Goal: Task Accomplishment & Management: Complete application form

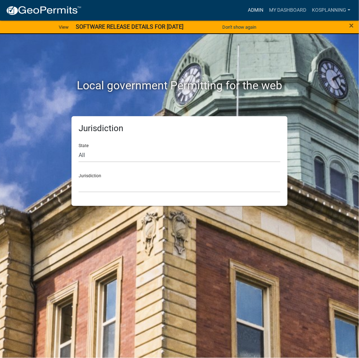
click at [251, 7] on link "Admin" at bounding box center [255, 10] width 21 height 13
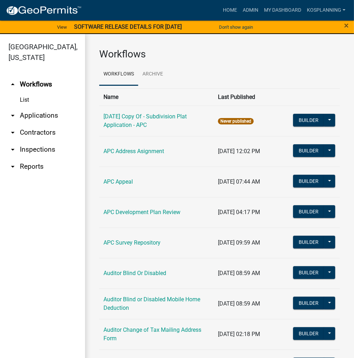
click at [58, 112] on link "arrow_drop_down Applications" at bounding box center [42, 115] width 85 height 17
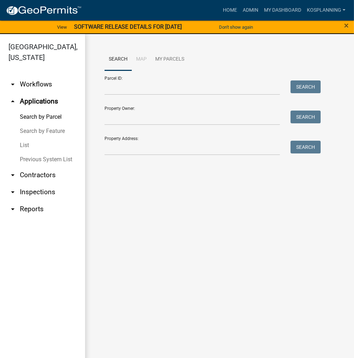
click at [40, 177] on link "arrow_drop_down Contractors" at bounding box center [42, 174] width 85 height 17
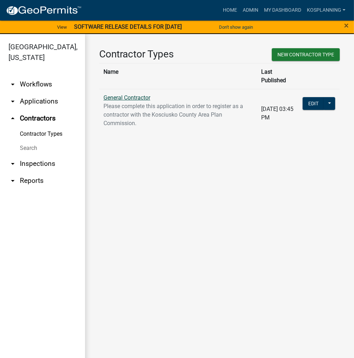
click at [129, 94] on link "General Contractor" at bounding box center [126, 97] width 47 height 7
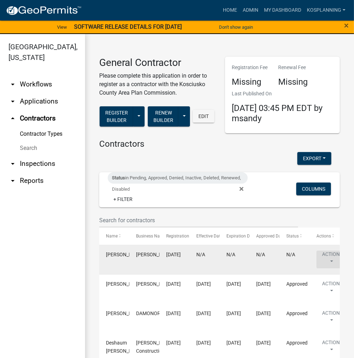
click at [330, 255] on button "Action" at bounding box center [330, 259] width 29 height 18
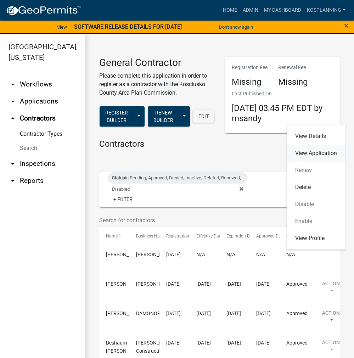
click at [319, 152] on link "View Application" at bounding box center [315, 152] width 59 height 17
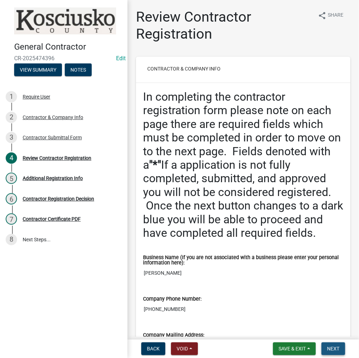
click at [334, 347] on span "Next" at bounding box center [333, 348] width 12 height 6
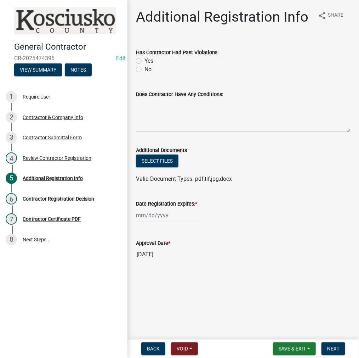
click at [144, 69] on label "No" at bounding box center [147, 69] width 7 height 8
click at [144, 69] on input "No" at bounding box center [146, 67] width 5 height 5
radio input "true"
click at [153, 108] on textarea "Does Contractor Have Any Conditions:" at bounding box center [243, 114] width 215 height 33
type textarea "none"
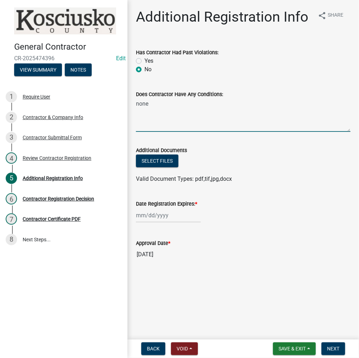
click at [160, 216] on div at bounding box center [168, 215] width 65 height 15
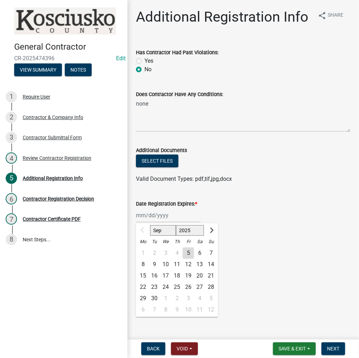
click at [189, 227] on select "2025 2026 2027 2028 2029 2030 2031 2032 2033 2034 2035 2036 2037 2038 2039 2040…" at bounding box center [190, 230] width 28 height 11
select select "2026"
click at [176, 225] on select "2025 2026 2027 2028 2029 2030 2031 2032 2033 2034 2035 2036 2037 2038 2039 2040…" at bounding box center [190, 230] width 28 height 11
click at [201, 252] on div "5" at bounding box center [199, 252] width 11 height 11
type input "[DATE]"
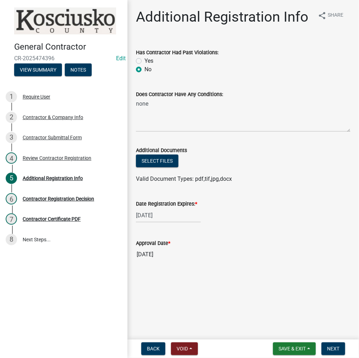
click at [252, 245] on div "Approval Date *" at bounding box center [243, 243] width 215 height 8
click at [332, 349] on span "Next" at bounding box center [333, 348] width 12 height 6
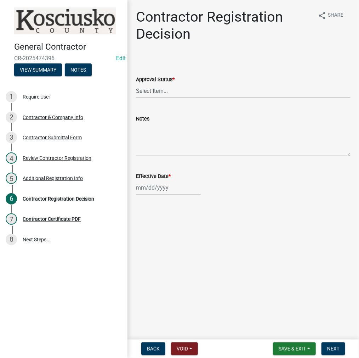
click at [157, 91] on select "Select Item... Approved Denied" at bounding box center [243, 91] width 215 height 15
click at [136, 84] on select "Select Item... Approved Denied" at bounding box center [243, 91] width 215 height 15
select select "8e4351d7-4ebf-4714-a7c9-c8187f00e083"
click at [157, 190] on div at bounding box center [168, 187] width 65 height 15
select select "9"
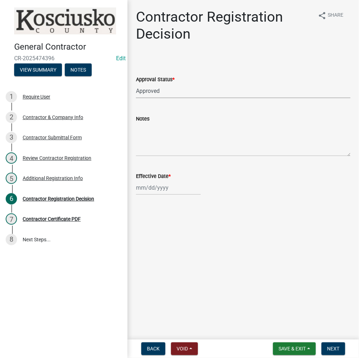
select select "2025"
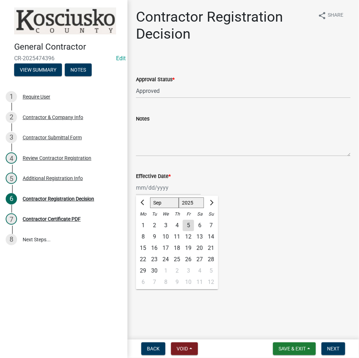
click at [190, 227] on div "5" at bounding box center [188, 224] width 11 height 11
type input "[DATE]"
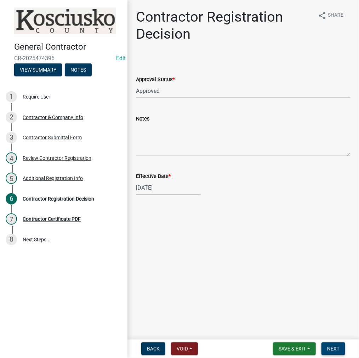
click at [331, 349] on span "Next" at bounding box center [333, 348] width 12 height 6
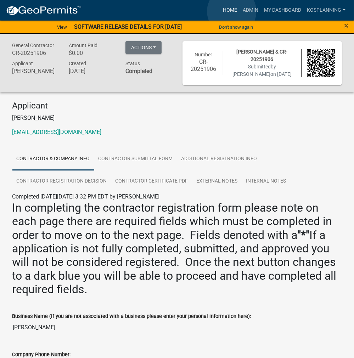
click at [232, 11] on link "Home" at bounding box center [230, 10] width 20 height 13
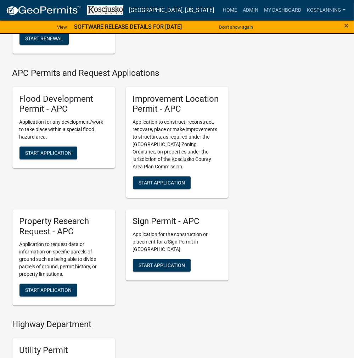
scroll to position [779, 0]
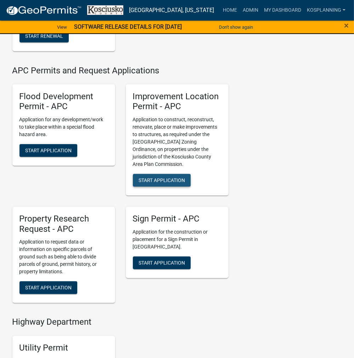
click at [176, 183] on span "Start Application" at bounding box center [161, 180] width 46 height 6
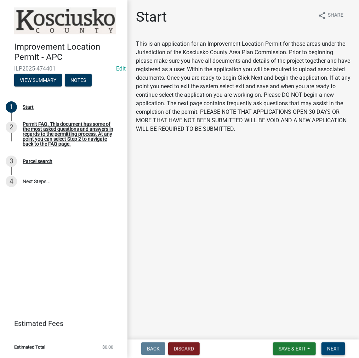
click at [328, 348] on span "Next" at bounding box center [333, 348] width 12 height 6
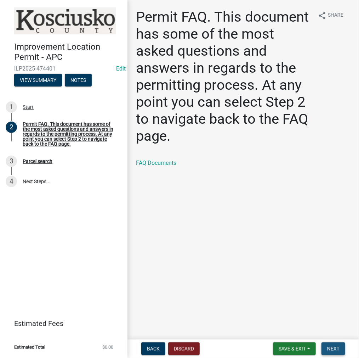
click at [328, 347] on span "Next" at bounding box center [333, 348] width 12 height 6
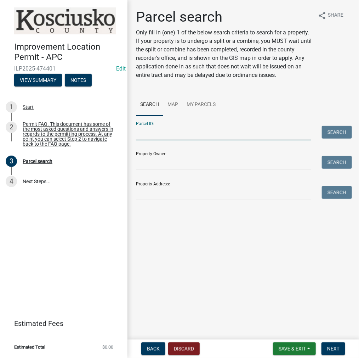
click at [157, 133] on input "Parcel ID:" at bounding box center [223, 133] width 175 height 15
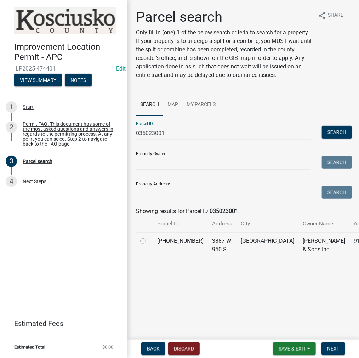
type input "035023001"
click at [149, 236] on label at bounding box center [149, 236] width 0 height 0
click at [149, 241] on input "radio" at bounding box center [151, 238] width 5 height 5
radio input "true"
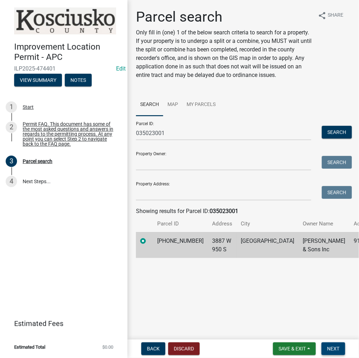
click at [333, 347] on span "Next" at bounding box center [333, 348] width 12 height 6
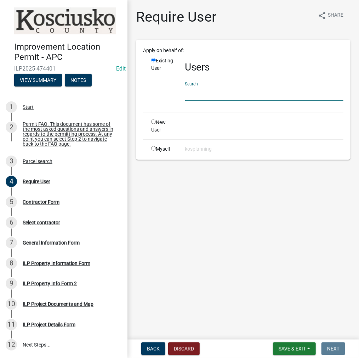
click at [201, 93] on input "text" at bounding box center [264, 93] width 158 height 15
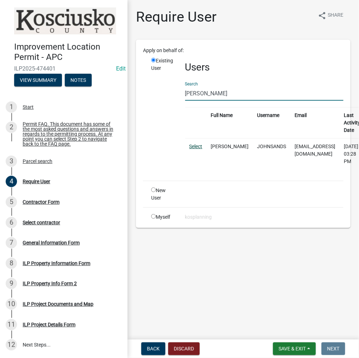
type input "[PERSON_NAME]"
click at [194, 148] on link "Select" at bounding box center [195, 146] width 13 height 6
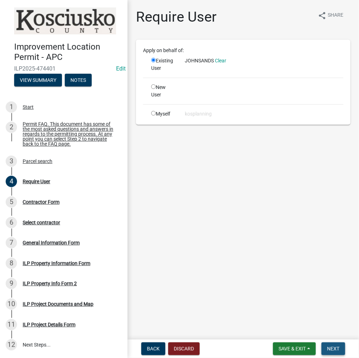
click at [332, 346] on span "Next" at bounding box center [333, 348] width 12 height 6
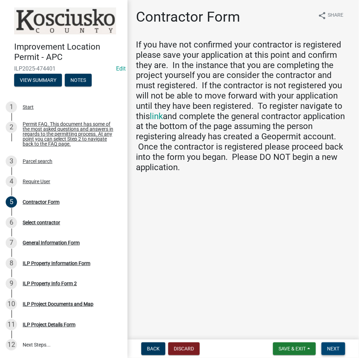
click at [333, 350] on span "Next" at bounding box center [333, 348] width 12 height 6
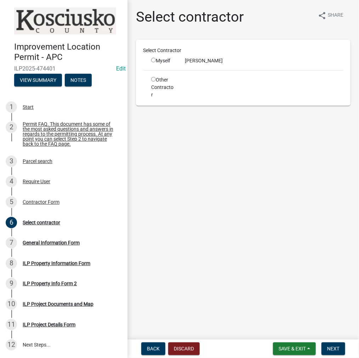
click at [153, 58] on input "radio" at bounding box center [153, 60] width 5 height 5
radio input "true"
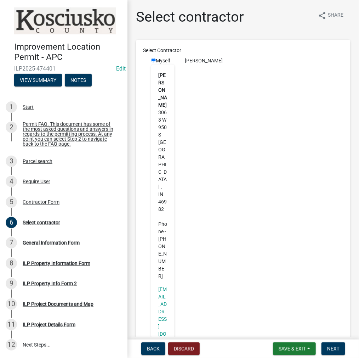
click at [196, 59] on div "[PERSON_NAME]" at bounding box center [264, 60] width 169 height 7
click at [246, 177] on div "[PERSON_NAME]" at bounding box center [264, 218] width 169 height 323
click at [332, 350] on span "Next" at bounding box center [333, 348] width 12 height 6
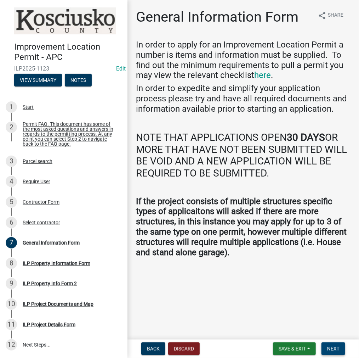
click at [332, 349] on span "Next" at bounding box center [333, 348] width 12 height 6
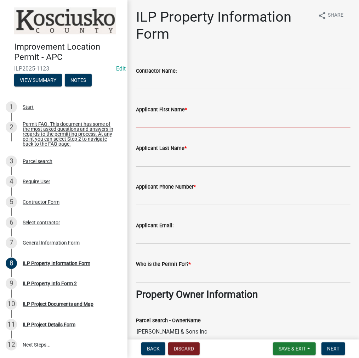
click at [158, 120] on input "Applicant First Name *" at bounding box center [243, 121] width 215 height 15
type input "[PERSON_NAME]"
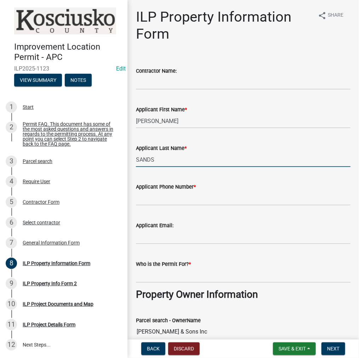
type input "SANDS"
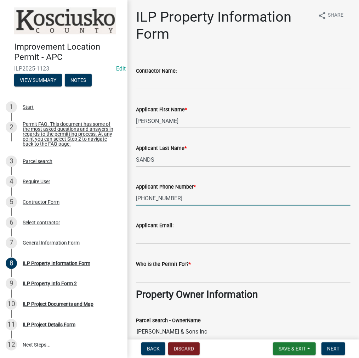
type input "[PHONE_NUMBER]"
click at [153, 276] on input "Who is the Permit For? *" at bounding box center [243, 275] width 215 height 15
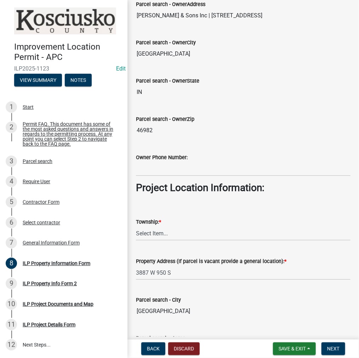
scroll to position [460, 0]
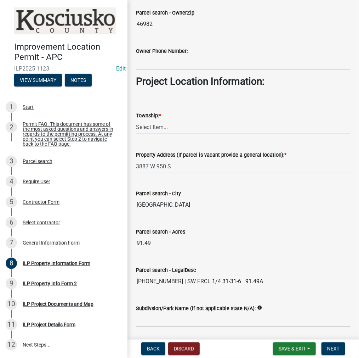
type input "[PERSON_NAME] & SONS"
click at [155, 124] on select "Select Item... [PERSON_NAME] - Elkhart Co Clay Etna [GEOGRAPHIC_DATA][PERSON_NA…" at bounding box center [243, 127] width 215 height 15
click at [136, 120] on select "Select Item... [PERSON_NAME] - Elkhart Co Clay Etna [GEOGRAPHIC_DATA][PERSON_NA…" at bounding box center [243, 127] width 215 height 15
select select "e6df3ae1-01f9-42c4-826c-23b7ba4c465a"
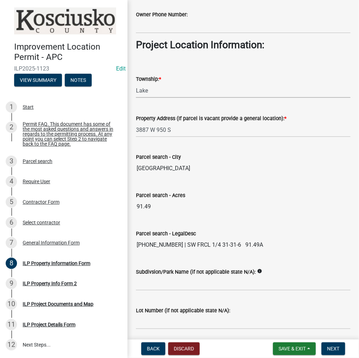
scroll to position [521, 0]
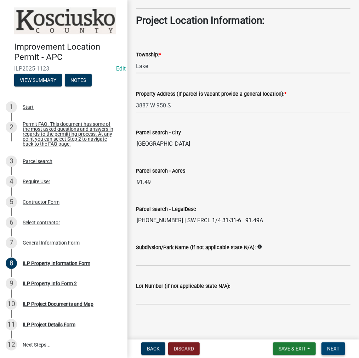
click at [336, 347] on span "Next" at bounding box center [333, 348] width 12 height 6
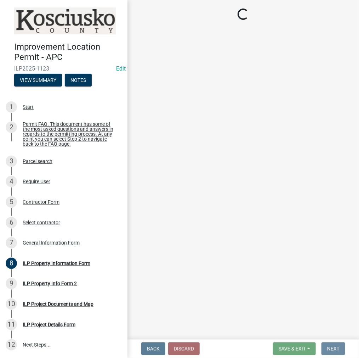
scroll to position [0, 0]
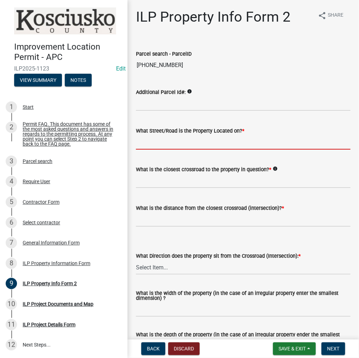
click at [168, 142] on input "What Street/Road is the Property Located on? *" at bounding box center [243, 142] width 215 height 15
type input "950 S"
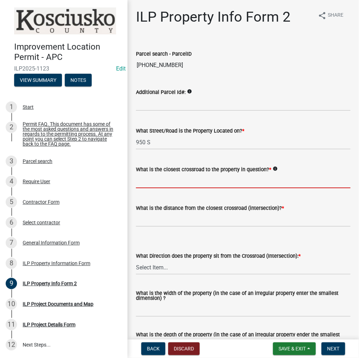
click at [154, 179] on input "What is the closest crossroad to the property in question? *" at bounding box center [243, 180] width 215 height 15
type input "400 W"
type input "0"
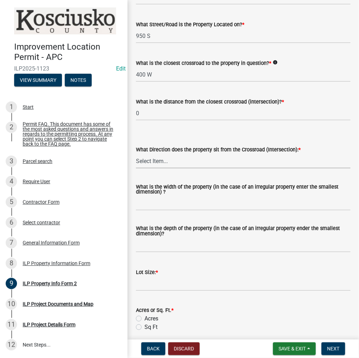
click at [148, 160] on select "Select Item... N NE NW S SE SW E W" at bounding box center [243, 161] width 215 height 15
click at [136, 154] on select "Select Item... N NE NW S SE SW E W" at bounding box center [243, 161] width 215 height 15
select select "30cad654-0079-4cbe-a349-097ae71a5774"
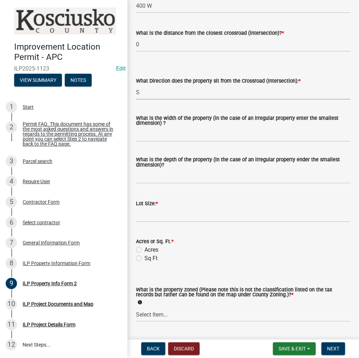
scroll to position [177, 0]
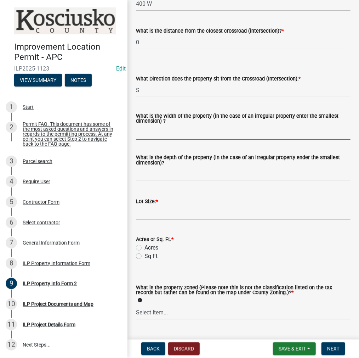
click at [158, 134] on input "What is the width of the property (in the case of an irregular property enter t…" at bounding box center [243, 132] width 215 height 15
type input "VARIES"
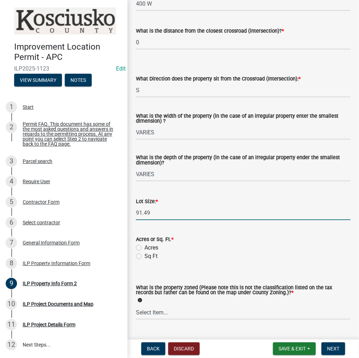
type input "91.49"
click at [144, 247] on label "Acres" at bounding box center [151, 247] width 14 height 8
click at [144, 247] on input "Acres" at bounding box center [146, 245] width 5 height 5
radio input "true"
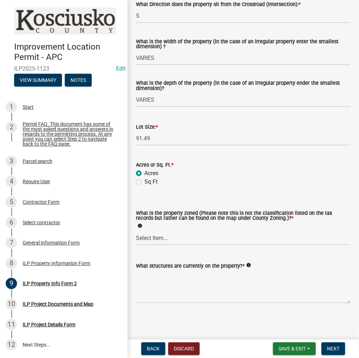
click at [151, 245] on wm-data-entity-input "What is the property zoned (Please note this is not the classification listed o…" at bounding box center [243, 221] width 215 height 59
click at [150, 242] on select "Select Item... Agricultural Agricultural 2 Commercial Environmental Industrial …" at bounding box center [243, 237] width 215 height 15
click at [136, 230] on select "Select Item... Agricultural Agricultural 2 Commercial Environmental Industrial …" at bounding box center [243, 237] width 215 height 15
select select "ea119d11-e52e-4559-b746-af06211fe819"
click at [158, 282] on textarea "What structures are currently on the property? *" at bounding box center [243, 286] width 215 height 33
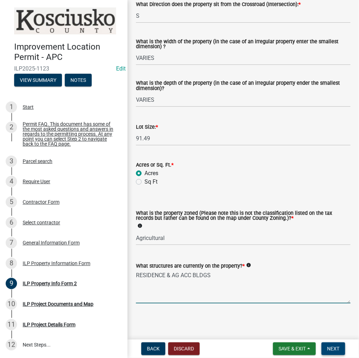
type textarea "RESIDENCE & AG ACC BLDGS"
click at [330, 346] on span "Next" at bounding box center [333, 348] width 12 height 6
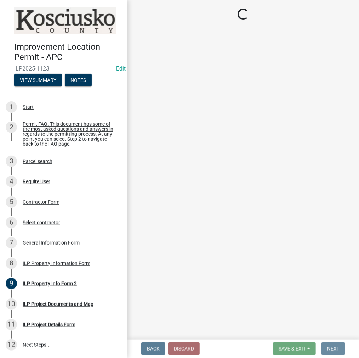
scroll to position [0, 0]
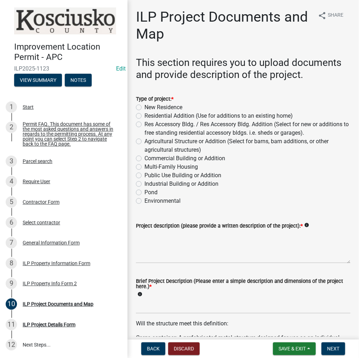
click at [144, 141] on label "Agricultural Structure or Addition (Select for barns, barn additions, or other …" at bounding box center [247, 145] width 206 height 17
click at [144, 141] on input "Agricultural Structure or Addition (Select for barns, barn additions, or other …" at bounding box center [146, 139] width 5 height 5
radio input "true"
click at [154, 244] on textarea "Project description (please provide a written description of the project): *" at bounding box center [243, 246] width 215 height 33
type textarea "60 DIA GRAIN BIN"
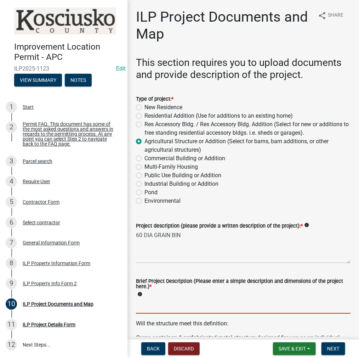
click at [150, 306] on input "Brief Project Description (Please enter a simple description and dimensions of …" at bounding box center [243, 306] width 215 height 15
type input "60"
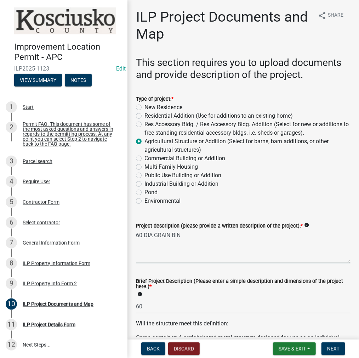
click at [142, 235] on textarea "60 DIA GRAIN BIN" at bounding box center [243, 246] width 215 height 33
type textarea "60' DIA GRAIN BIN"
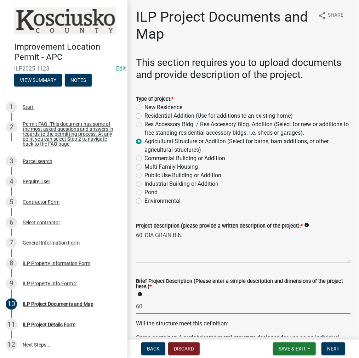
click at [147, 304] on input "60" at bounding box center [243, 306] width 215 height 15
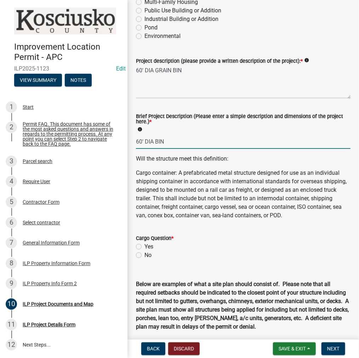
scroll to position [177, 0]
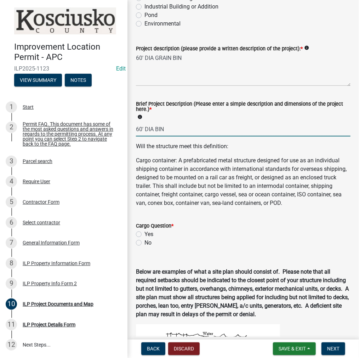
type input "60' DIA BIN"
click at [144, 247] on label "No" at bounding box center [147, 242] width 7 height 8
click at [144, 243] on input "No" at bounding box center [146, 240] width 5 height 5
radio input "true"
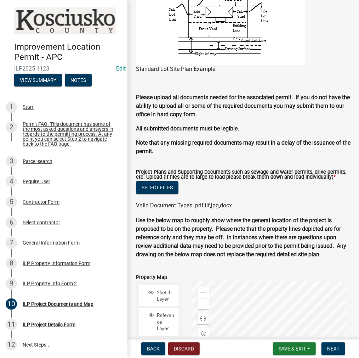
scroll to position [660, 0]
click at [152, 193] on button "Select files" at bounding box center [157, 187] width 42 height 13
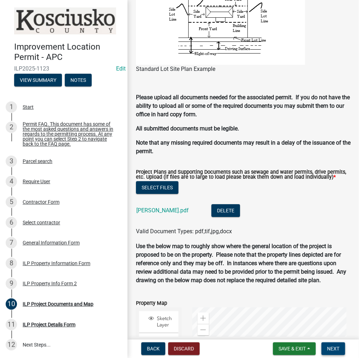
click at [330, 348] on span "Next" at bounding box center [333, 348] width 12 height 6
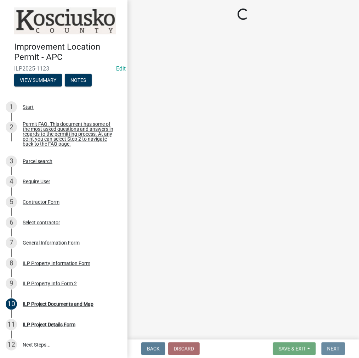
scroll to position [0, 0]
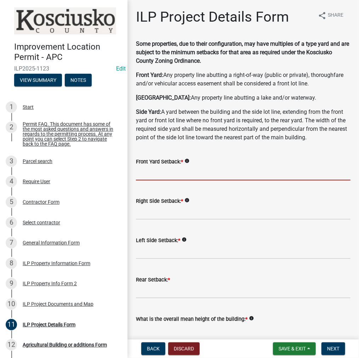
click at [158, 169] on input "text" at bounding box center [243, 173] width 215 height 15
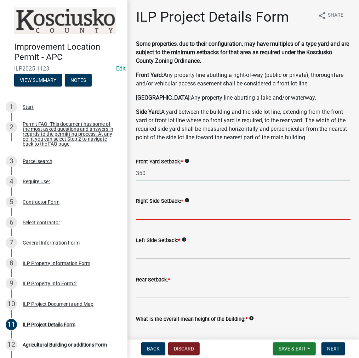
type input "350.0"
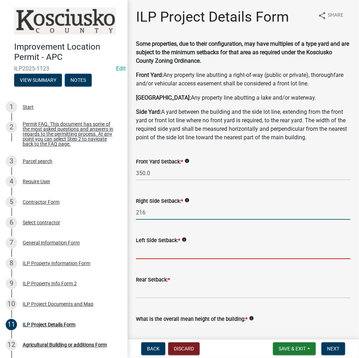
type input "216.0"
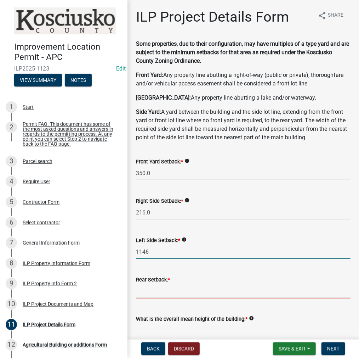
type input "1146.0"
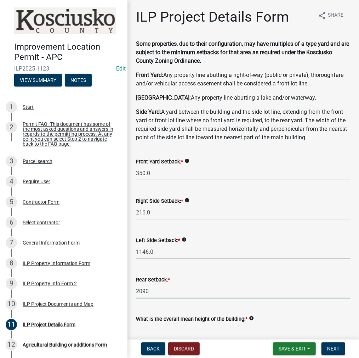
type input "2090.0"
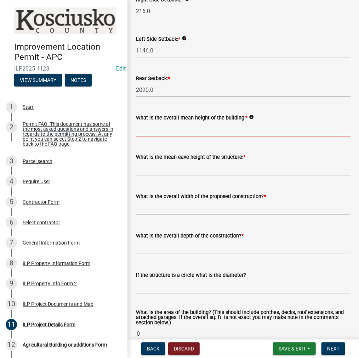
scroll to position [213, 0]
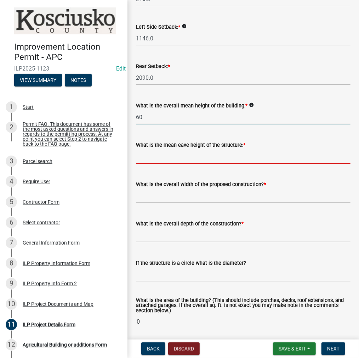
type input "60.0"
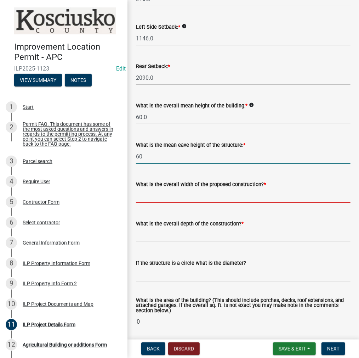
type input "60.0"
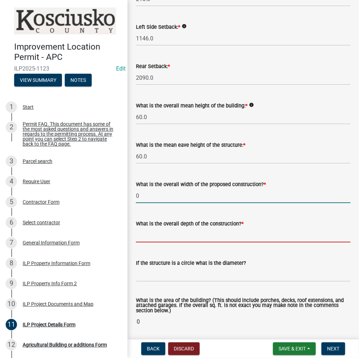
type input "0.00"
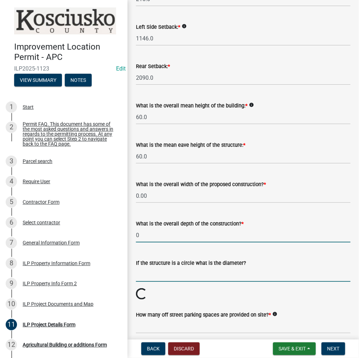
type input "0.00"
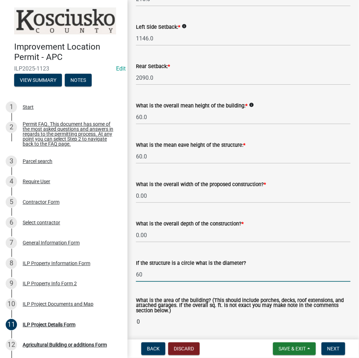
type input "60"
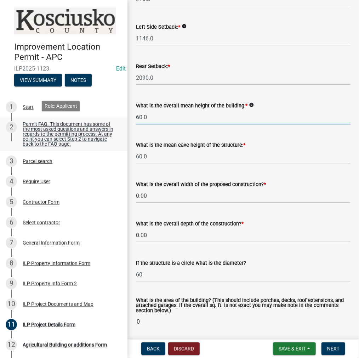
drag, startPoint x: 164, startPoint y: 117, endPoint x: 116, endPoint y: 120, distance: 48.2
click at [116, 120] on div "Improvement Location Permit - APC ILP2025-1123 Edit View Summary Notes 1 Start …" at bounding box center [179, 179] width 359 height 358
type input "72.0"
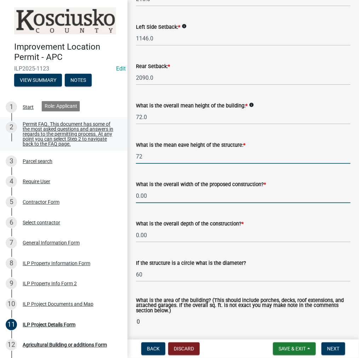
type input "72.0"
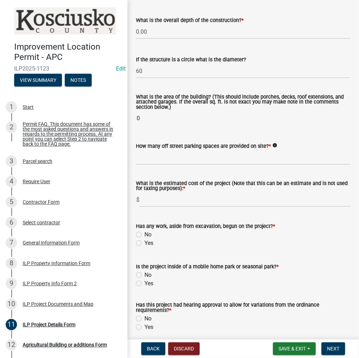
scroll to position [425, 0]
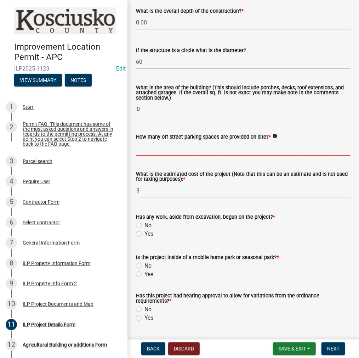
click at [162, 150] on input "text" at bounding box center [243, 148] width 215 height 15
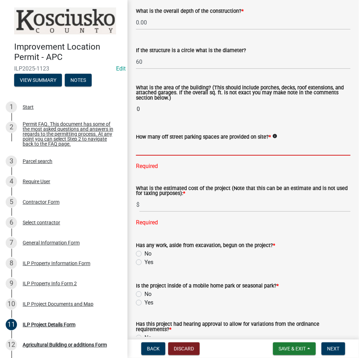
click at [162, 150] on input "text" at bounding box center [243, 148] width 215 height 15
type input "2"
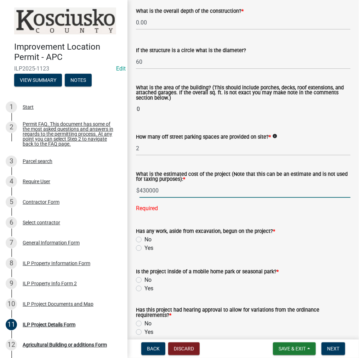
type input "430000"
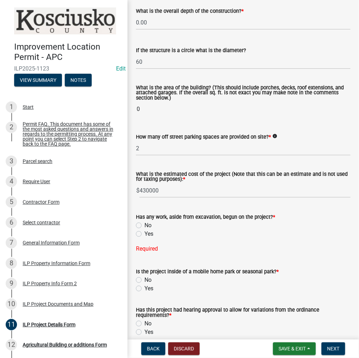
click at [144, 225] on label "No" at bounding box center [147, 225] width 7 height 8
click at [144, 225] on input "No" at bounding box center [146, 223] width 5 height 5
radio input "true"
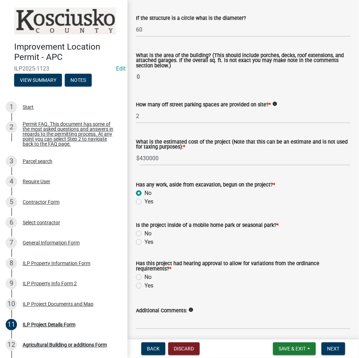
scroll to position [484, 0]
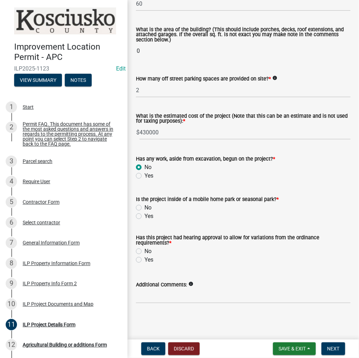
click at [144, 207] on label "No" at bounding box center [147, 207] width 7 height 8
click at [144, 207] on input "No" at bounding box center [146, 205] width 5 height 5
radio input "true"
click at [142, 250] on div "No" at bounding box center [243, 251] width 215 height 8
click at [144, 248] on label "No" at bounding box center [147, 251] width 7 height 8
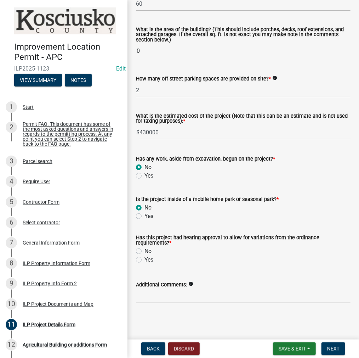
click at [144, 248] on input "No" at bounding box center [146, 249] width 5 height 5
radio input "true"
click at [333, 347] on span "Next" at bounding box center [333, 348] width 12 height 6
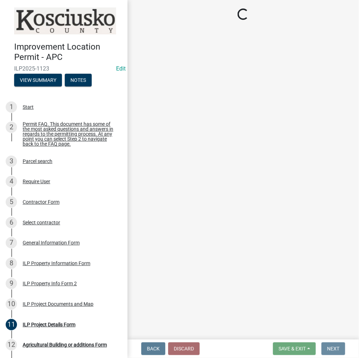
scroll to position [0, 0]
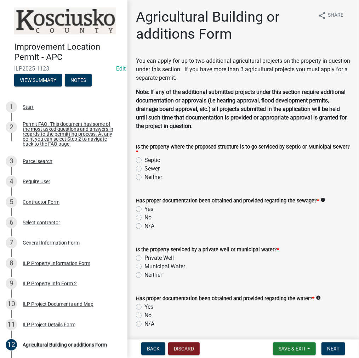
click at [144, 160] on label "Septic" at bounding box center [152, 160] width 16 height 8
click at [144, 160] on input "Septic" at bounding box center [146, 158] width 5 height 5
radio input "true"
click at [144, 208] on label "Yes" at bounding box center [148, 209] width 9 height 8
click at [144, 208] on input "Yes" at bounding box center [146, 207] width 5 height 5
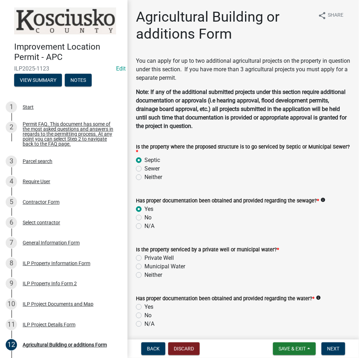
radio input "true"
click at [144, 258] on label "Private Well" at bounding box center [158, 257] width 29 height 8
click at [144, 258] on input "Private Well" at bounding box center [146, 255] width 5 height 5
radio input "true"
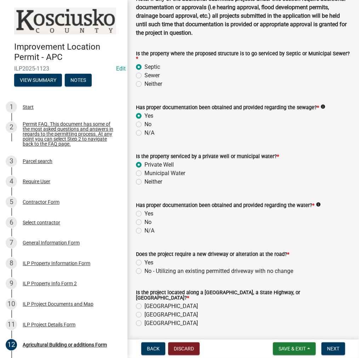
scroll to position [106, 0]
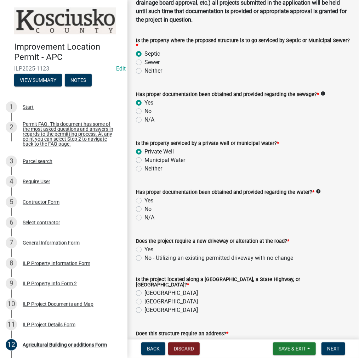
click at [144, 201] on label "Yes" at bounding box center [148, 200] width 9 height 8
click at [144, 201] on input "Yes" at bounding box center [146, 198] width 5 height 5
radio input "true"
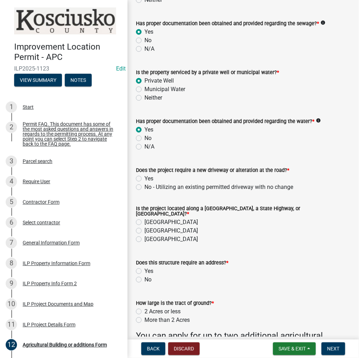
click at [135, 185] on div "Does the project require a new driveway or alteration at the road? * Yes No - U…" at bounding box center [243, 174] width 225 height 34
click at [144, 186] on label "No - Utilizing an existing permitted driveway with no change" at bounding box center [218, 187] width 149 height 8
click at [144, 186] on input "No - Utilizing an existing permitted driveway with no change" at bounding box center [146, 185] width 5 height 5
radio input "true"
click at [144, 218] on label "[GEOGRAPHIC_DATA]" at bounding box center [170, 222] width 53 height 8
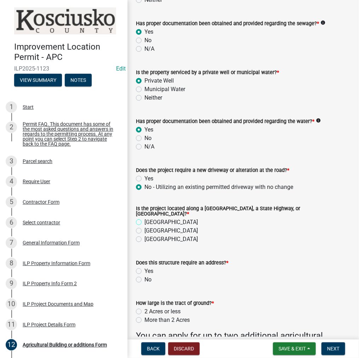
click at [144, 218] on input "[GEOGRAPHIC_DATA]" at bounding box center [146, 220] width 5 height 5
radio input "true"
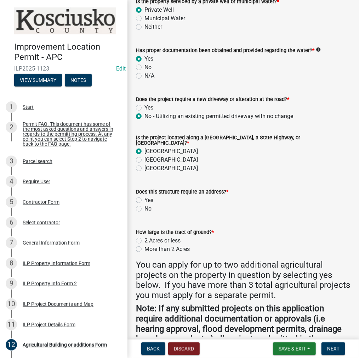
click at [144, 204] on label "No" at bounding box center [147, 208] width 7 height 8
click at [144, 204] on input "No" at bounding box center [146, 206] width 5 height 5
radio input "true"
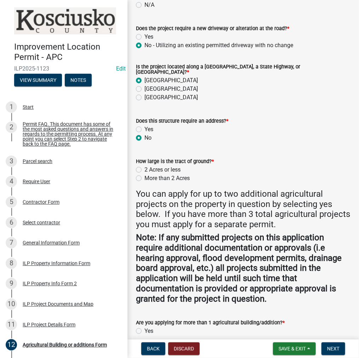
click at [144, 176] on label "More than 2 Acres" at bounding box center [166, 178] width 45 height 8
click at [144, 176] on input "More than 2 Acres" at bounding box center [146, 176] width 5 height 5
radio input "true"
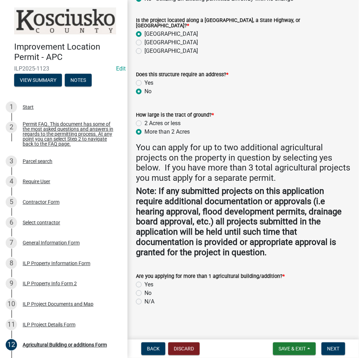
click at [144, 289] on label "No" at bounding box center [147, 292] width 7 height 8
click at [144, 289] on input "No" at bounding box center [146, 290] width 5 height 5
radio input "true"
click at [336, 347] on span "Next" at bounding box center [333, 348] width 12 height 6
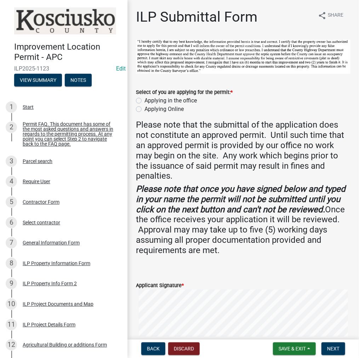
click at [144, 101] on label "Applying in the office" at bounding box center [170, 100] width 52 height 8
click at [144, 101] on input "Applying in the office" at bounding box center [146, 98] width 5 height 5
radio input "true"
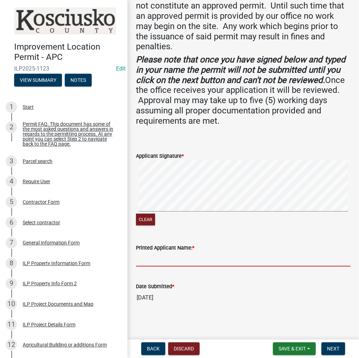
click at [168, 263] on input "Printed Applicant Name: *" at bounding box center [243, 259] width 215 height 15
type input "[PERSON_NAME]"
click at [333, 347] on span "Next" at bounding box center [333, 348] width 12 height 6
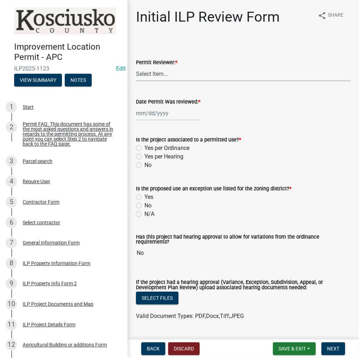
click at [164, 74] on select "Select Item... MMS LT AT CS [PERSON_NAME]" at bounding box center [243, 74] width 215 height 15
click at [136, 67] on select "Select Item... MMS LT AT CS [PERSON_NAME]" at bounding box center [243, 74] width 215 height 15
select select "c872cdc8-ca01-49f1-a213-e4b05fa58cd2"
click at [154, 112] on div at bounding box center [168, 113] width 65 height 15
select select "9"
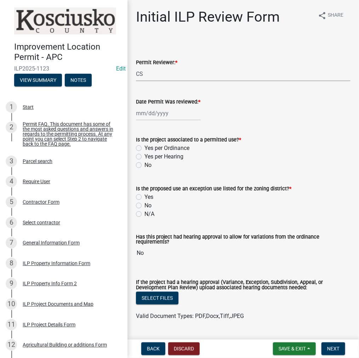
select select "2025"
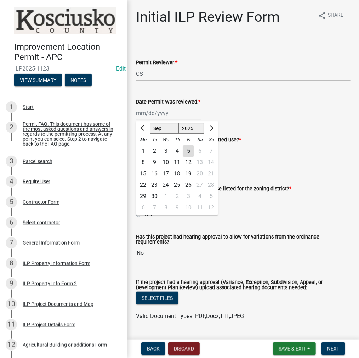
click at [191, 150] on div "5" at bounding box center [188, 150] width 11 height 11
type input "[DATE]"
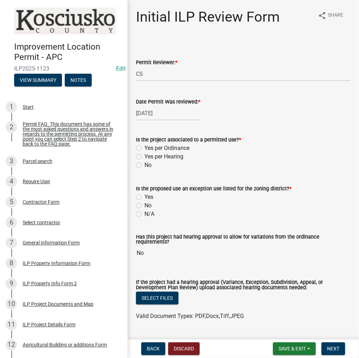
click at [144, 148] on label "Yes per Ordinance" at bounding box center [166, 148] width 45 height 8
click at [144, 148] on input "Yes per Ordinance" at bounding box center [146, 146] width 5 height 5
radio input "true"
click at [144, 206] on label "No" at bounding box center [147, 205] width 7 height 8
click at [144, 206] on input "No" at bounding box center [146, 203] width 5 height 5
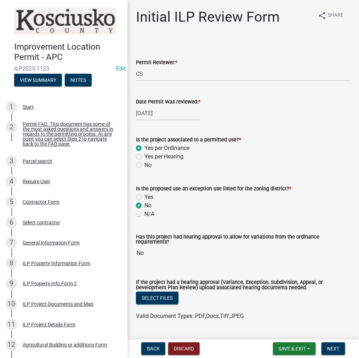
radio input "true"
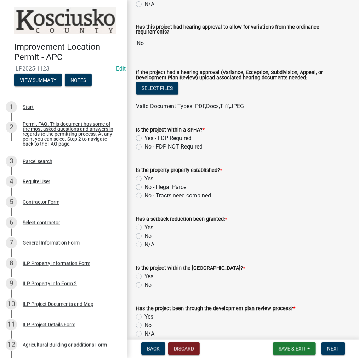
scroll to position [212, 0]
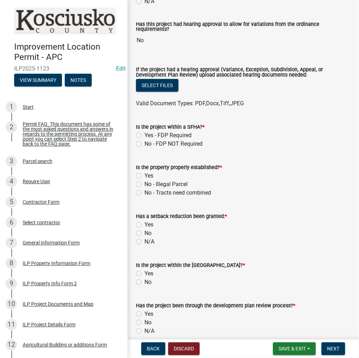
click at [144, 145] on label "No - FDP NOT Required" at bounding box center [173, 143] width 58 height 8
click at [144, 144] on input "No - FDP NOT Required" at bounding box center [146, 141] width 5 height 5
radio input "true"
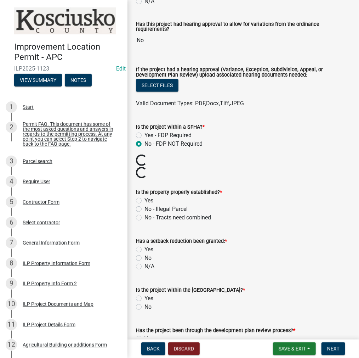
click at [137, 197] on div "Yes" at bounding box center [243, 200] width 215 height 8
click at [144, 200] on label "Yes" at bounding box center [148, 200] width 9 height 8
click at [144, 200] on input "Yes" at bounding box center [146, 198] width 5 height 5
radio input "true"
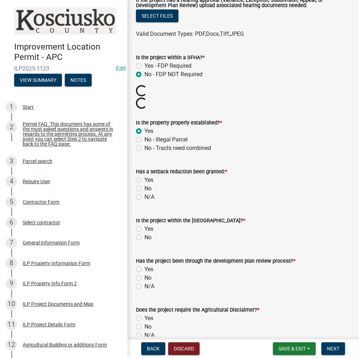
scroll to position [283, 0]
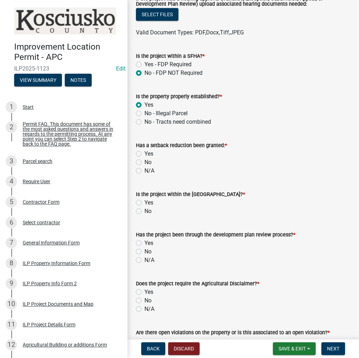
click at [144, 159] on label "No" at bounding box center [147, 162] width 7 height 8
click at [144, 159] on input "No" at bounding box center [146, 160] width 5 height 5
radio input "true"
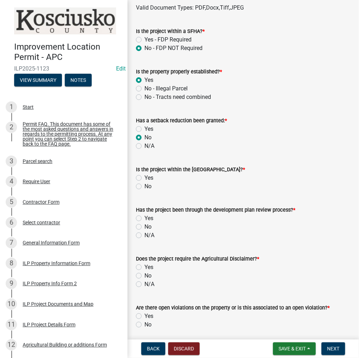
scroll to position [354, 0]
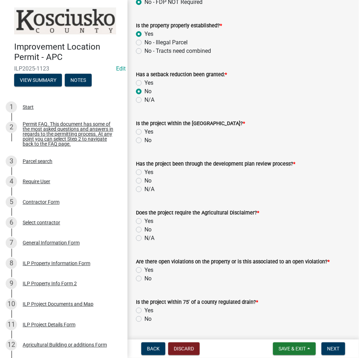
click at [144, 141] on label "No" at bounding box center [147, 140] width 7 height 8
click at [144, 141] on input "No" at bounding box center [146, 138] width 5 height 5
radio input "true"
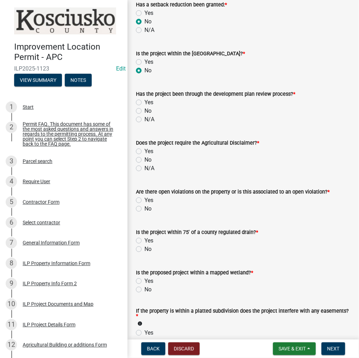
scroll to position [425, 0]
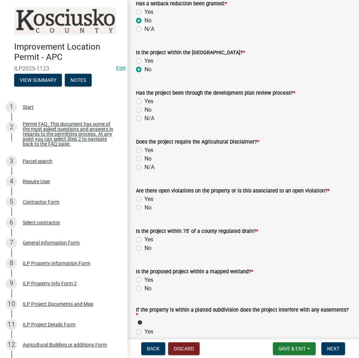
click at [144, 110] on label "No" at bounding box center [147, 109] width 7 height 8
click at [144, 110] on input "No" at bounding box center [146, 107] width 5 height 5
radio input "true"
click at [144, 166] on label "N/A" at bounding box center [149, 167] width 10 height 8
click at [144, 166] on input "N/A" at bounding box center [146, 165] width 5 height 5
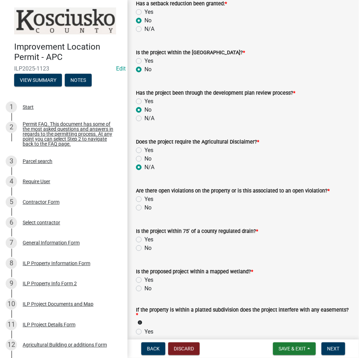
radio input "true"
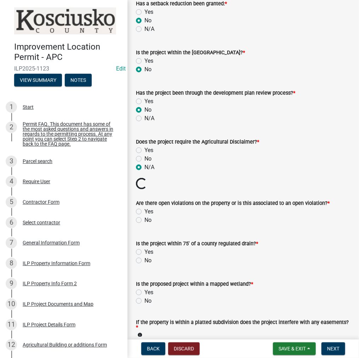
scroll to position [460, 0]
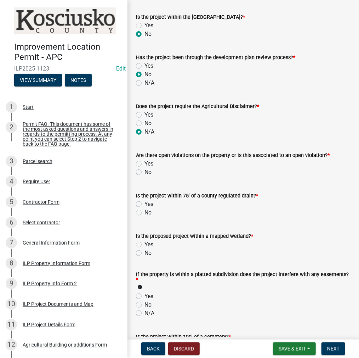
click at [144, 172] on label "No" at bounding box center [147, 172] width 7 height 8
click at [144, 172] on input "No" at bounding box center [146, 170] width 5 height 5
radio input "true"
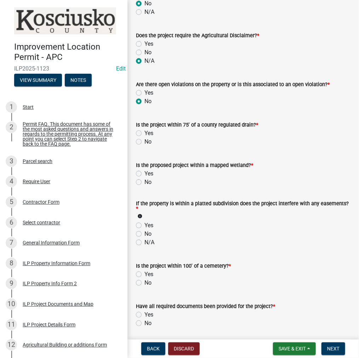
click at [144, 141] on label "No" at bounding box center [147, 141] width 7 height 8
click at [144, 141] on input "No" at bounding box center [146, 139] width 5 height 5
radio input "true"
click at [144, 181] on label "No" at bounding box center [147, 182] width 7 height 8
click at [144, 181] on input "No" at bounding box center [146, 180] width 5 height 5
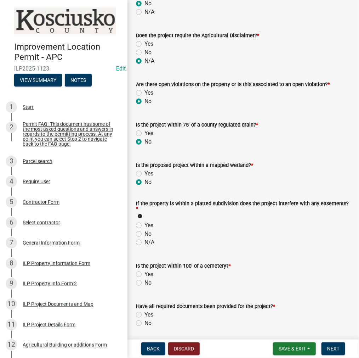
radio input "true"
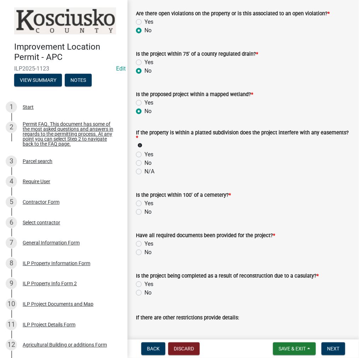
click at [144, 162] on label "No" at bounding box center [147, 163] width 7 height 8
click at [144, 162] on input "No" at bounding box center [146, 161] width 5 height 5
radio input "true"
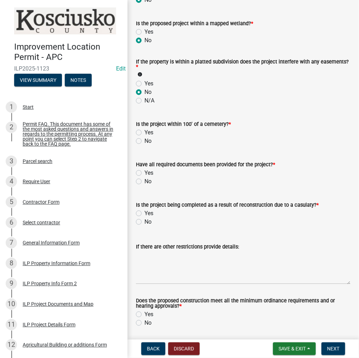
click at [144, 141] on label "No" at bounding box center [147, 141] width 7 height 8
click at [144, 141] on input "No" at bounding box center [146, 139] width 5 height 5
radio input "true"
click at [144, 172] on label "Yes" at bounding box center [148, 172] width 9 height 8
click at [144, 172] on input "Yes" at bounding box center [146, 170] width 5 height 5
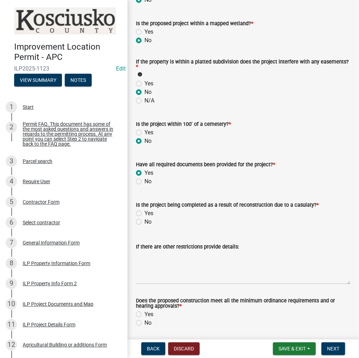
radio input "true"
click at [144, 222] on label "No" at bounding box center [147, 221] width 7 height 8
click at [144, 222] on input "No" at bounding box center [146, 219] width 5 height 5
radio input "true"
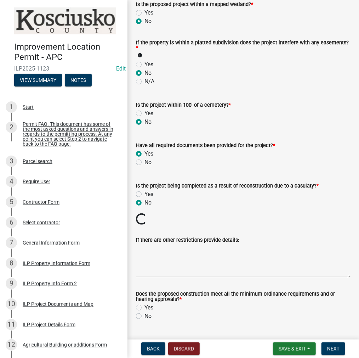
scroll to position [709, 0]
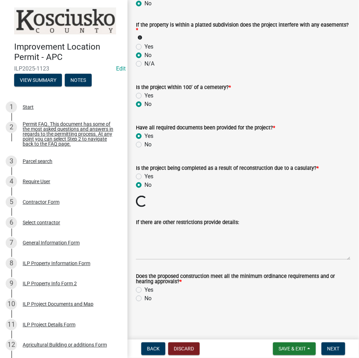
click at [144, 289] on label "Yes" at bounding box center [148, 289] width 9 height 8
click at [144, 289] on input "Yes" at bounding box center [146, 287] width 5 height 5
radio input "true"
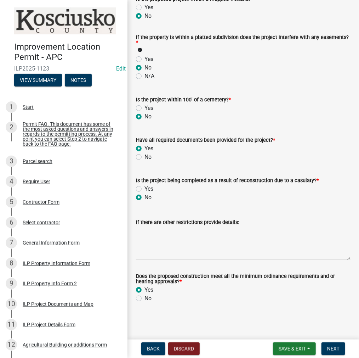
scroll to position [697, 0]
click at [331, 347] on span "Next" at bounding box center [333, 348] width 12 height 6
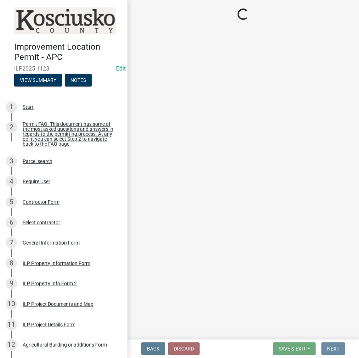
scroll to position [0, 0]
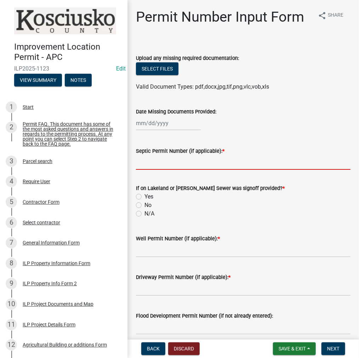
click at [151, 160] on input "Septic Permit Number (if applicable): *" at bounding box center [243, 162] width 215 height 15
type input "LONO"
click at [144, 204] on label "No" at bounding box center [147, 205] width 7 height 8
click at [144, 204] on input "No" at bounding box center [146, 203] width 5 height 5
radio input "true"
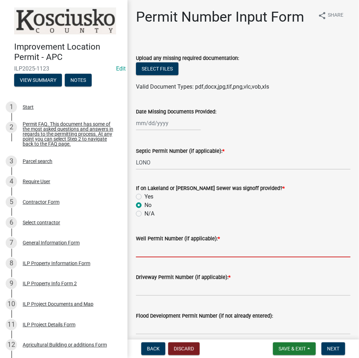
click at [157, 244] on input "Well Permit Number (if applicable): *" at bounding box center [243, 249] width 215 height 15
type input "LONO"
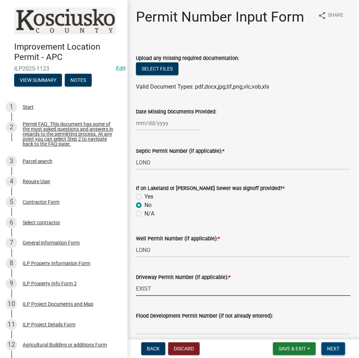
type input "EXIST"
click at [330, 349] on span "Next" at bounding box center [333, 348] width 12 height 6
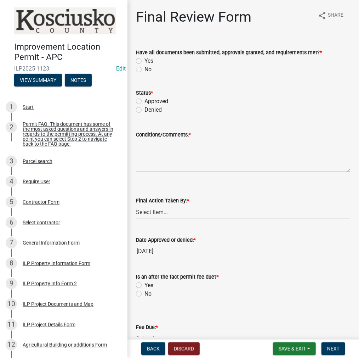
click at [144, 61] on label "Yes" at bounding box center [148, 61] width 9 height 8
click at [144, 61] on input "Yes" at bounding box center [146, 59] width 5 height 5
radio input "true"
click at [144, 101] on label "Approved" at bounding box center [156, 101] width 24 height 8
click at [144, 101] on input "Approved" at bounding box center [146, 99] width 5 height 5
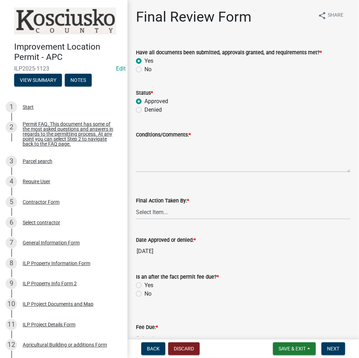
radio input "true"
drag, startPoint x: 150, startPoint y: 152, endPoint x: 227, endPoint y: 132, distance: 79.7
click at [150, 152] on textarea "Conditions/Comments: *" at bounding box center [243, 155] width 215 height 33
type textarea "AS PRESENTED"
click at [150, 211] on select "Select Item... MMS LT AT CS [PERSON_NAME]" at bounding box center [243, 212] width 215 height 15
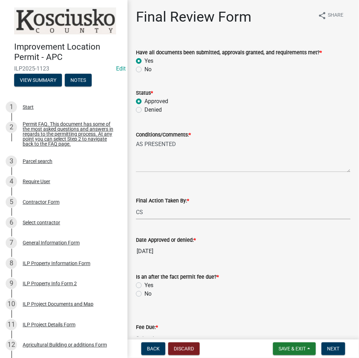
click at [136, 205] on select "Select Item... MMS LT AT CS [PERSON_NAME]" at bounding box center [243, 212] width 215 height 15
select select "c872cdc8-ca01-49f1-a213-e4b05fa58cd2"
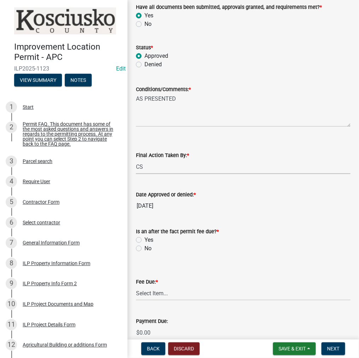
scroll to position [106, 0]
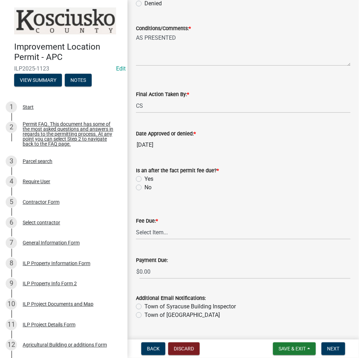
click at [144, 187] on label "No" at bounding box center [147, 187] width 7 height 8
click at [144, 187] on input "No" at bounding box center [146, 185] width 5 height 5
radio input "true"
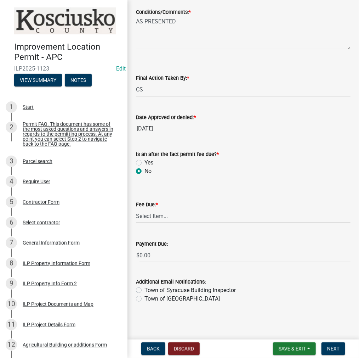
click at [157, 213] on select "Select Item... N/A $10.00 $25.00 $125.00 $250 $500 $500 + $10.00 for every 10 s…" at bounding box center [243, 215] width 215 height 15
click at [157, 217] on select "Select Item... N/A $10.00 $25.00 $125.00 $250 $500 $500 + $10.00 for every 10 s…" at bounding box center [243, 215] width 215 height 15
click at [136, 223] on select "Select Item... N/A $10.00 $25.00 $125.00 $250 $500 $500 + $10.00 for every 10 s…" at bounding box center [243, 215] width 215 height 15
select select "6f482d1d-eb35-47e6-92b0-143404755581"
click at [336, 345] on span "Next" at bounding box center [333, 348] width 12 height 6
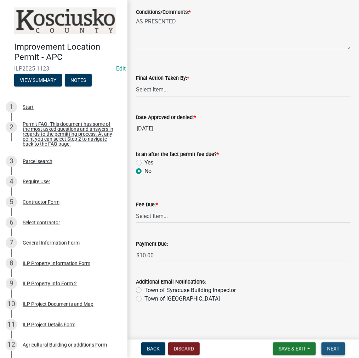
scroll to position [0, 0]
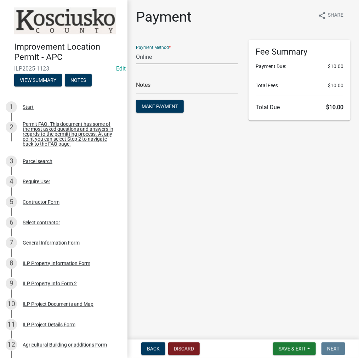
drag, startPoint x: 156, startPoint y: 55, endPoint x: 155, endPoint y: 63, distance: 7.5
click at [156, 55] on select "Credit Card POS Check Cash Online" at bounding box center [187, 57] width 102 height 15
select select "2: 1"
click at [136, 50] on select "Credit Card POS Check Cash Online" at bounding box center [187, 57] width 102 height 15
click at [149, 90] on input "text" at bounding box center [187, 87] width 102 height 15
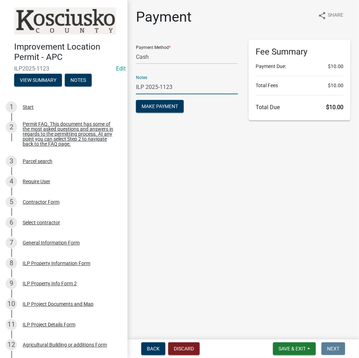
type input "ILP 2025-1123"
click at [136, 100] on button "Make Payment" at bounding box center [160, 106] width 48 height 13
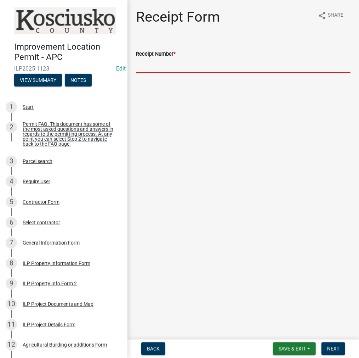
click at [149, 67] on input "Receipt Number *" at bounding box center [243, 65] width 215 height 15
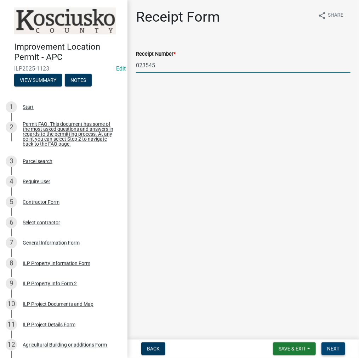
type input "023545"
click at [339, 345] on button "Next" at bounding box center [333, 348] width 24 height 13
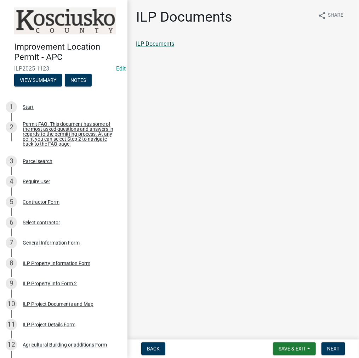
click at [167, 44] on link "ILP Documents" at bounding box center [155, 43] width 38 height 7
click at [344, 349] on button "Next" at bounding box center [333, 348] width 24 height 13
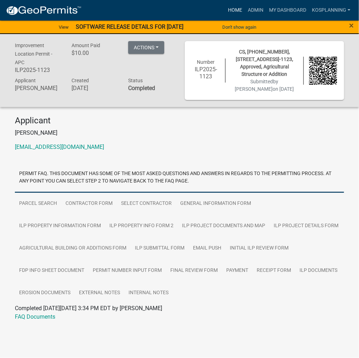
click at [237, 11] on link "Home" at bounding box center [235, 10] width 20 height 13
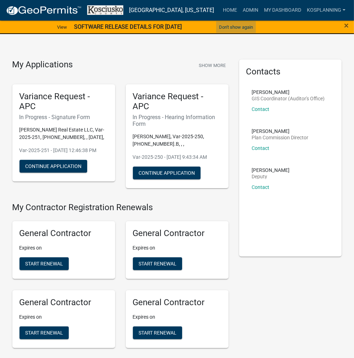
click at [241, 27] on button "Don't show again" at bounding box center [236, 27] width 40 height 12
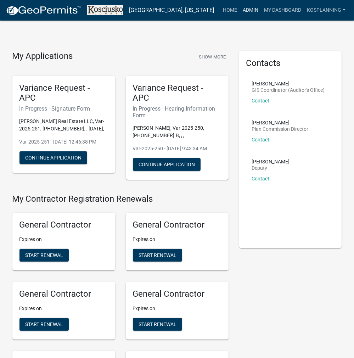
click at [250, 9] on link "Admin" at bounding box center [250, 10] width 21 height 13
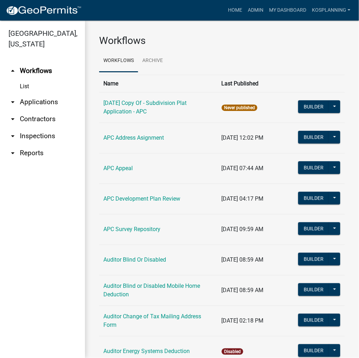
click at [38, 119] on link "arrow_drop_down Contractors" at bounding box center [42, 118] width 85 height 17
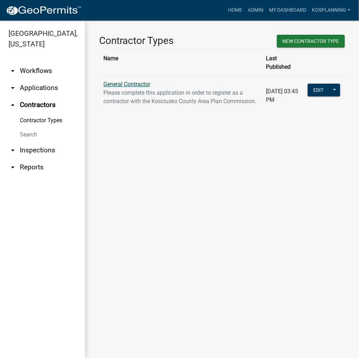
click at [133, 81] on link "General Contractor" at bounding box center [126, 84] width 47 height 7
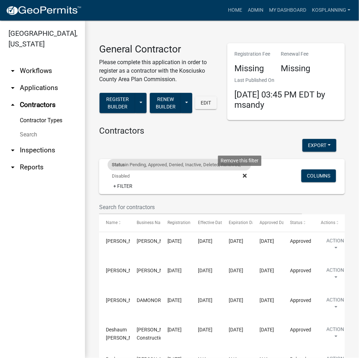
click at [243, 176] on icon at bounding box center [245, 176] width 4 height 6
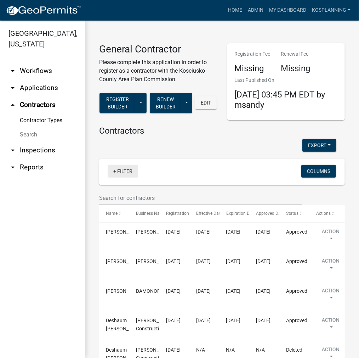
click at [126, 169] on link "+ Filter" at bounding box center [123, 171] width 30 height 13
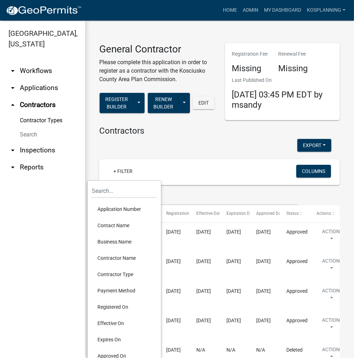
click at [123, 257] on li "Contractor Name" at bounding box center [124, 258] width 65 height 16
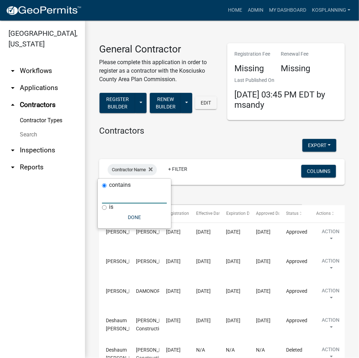
click at [118, 198] on input "text" at bounding box center [134, 196] width 65 height 15
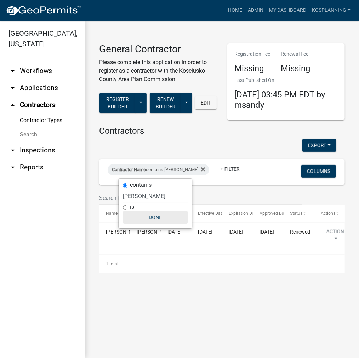
type input "[PERSON_NAME]"
click at [150, 217] on button "Done" at bounding box center [155, 217] width 65 height 13
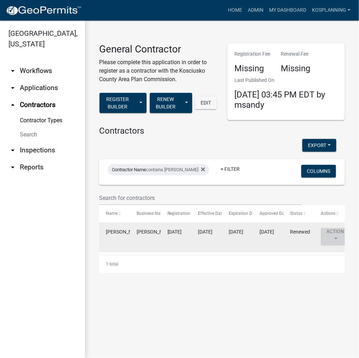
click at [336, 231] on button "Action" at bounding box center [335, 237] width 29 height 18
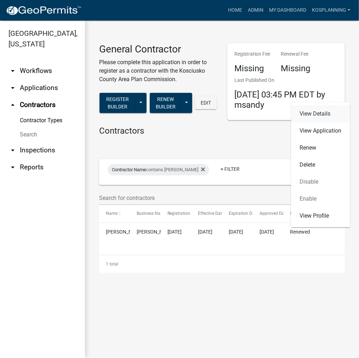
click at [312, 115] on link "View Details" at bounding box center [320, 113] width 59 height 17
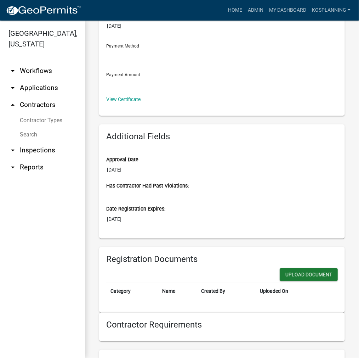
scroll to position [142, 0]
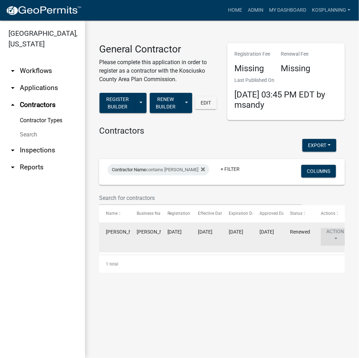
click at [339, 233] on button "Action" at bounding box center [335, 237] width 29 height 18
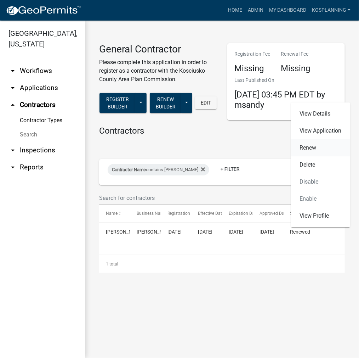
click at [305, 146] on link "Renew" at bounding box center [320, 147] width 59 height 17
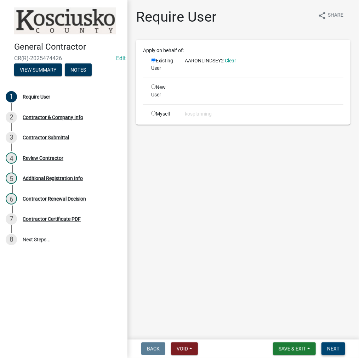
click at [330, 345] on span "Next" at bounding box center [333, 348] width 12 height 6
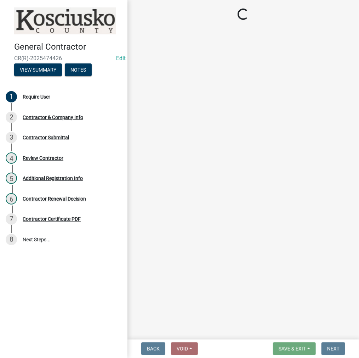
select select "IN"
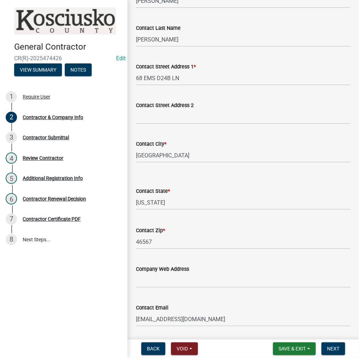
scroll to position [248, 0]
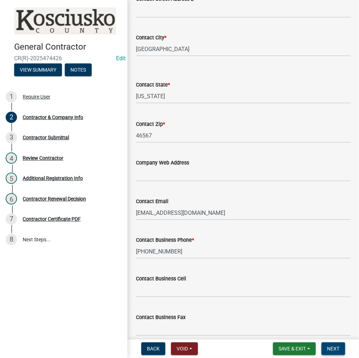
click at [330, 347] on span "Next" at bounding box center [333, 348] width 12 height 6
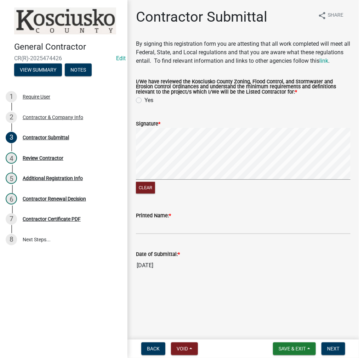
click at [144, 104] on label "Yes" at bounding box center [148, 100] width 9 height 8
click at [144, 101] on input "Yes" at bounding box center [146, 98] width 5 height 5
radio input "true"
click at [211, 232] on input "Printed Name: *" at bounding box center [243, 226] width 215 height 15
type input "[PERSON_NAME]"
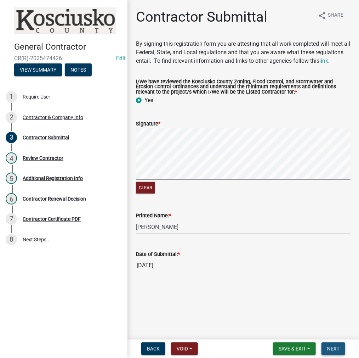
click at [334, 347] on span "Next" at bounding box center [333, 348] width 12 height 6
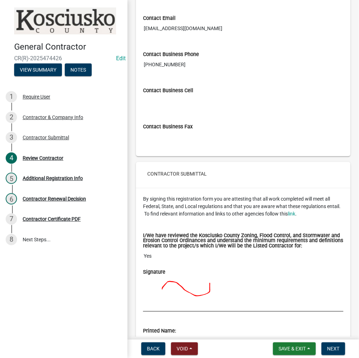
scroll to position [514, 0]
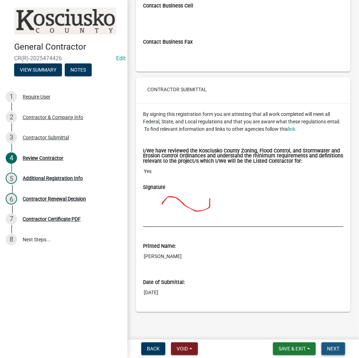
click at [327, 345] on span "Next" at bounding box center [333, 348] width 12 height 6
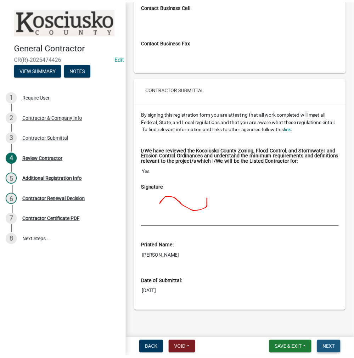
scroll to position [0, 0]
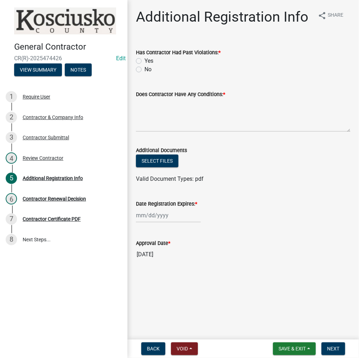
click at [144, 70] on label "No" at bounding box center [147, 69] width 7 height 8
click at [144, 70] on input "No" at bounding box center [146, 67] width 5 height 5
radio input "true"
click at [173, 117] on textarea "Does Contractor Have Any Conditions: *" at bounding box center [243, 114] width 215 height 33
type textarea "NO"
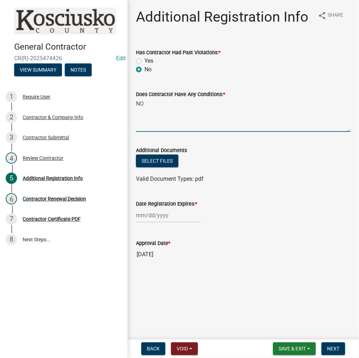
click at [185, 218] on div at bounding box center [168, 215] width 65 height 15
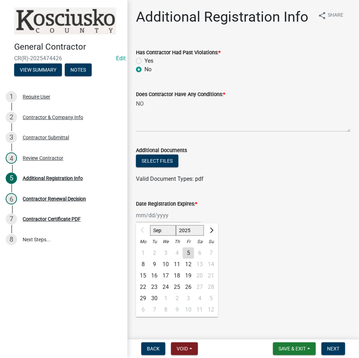
click at [188, 230] on select "2025 2026 2027 2028 2029 2030 2031 2032 2033 2034 2035 2036 2037 2038 2039 2040…" at bounding box center [190, 230] width 28 height 11
select select "2026"
click at [176, 225] on select "2025 2026 2027 2028 2029 2030 2031 2032 2033 2034 2035 2036 2037 2038 2039 2040…" at bounding box center [190, 230] width 28 height 11
click at [142, 263] on div "7" at bounding box center [142, 263] width 11 height 11
type input "[DATE]"
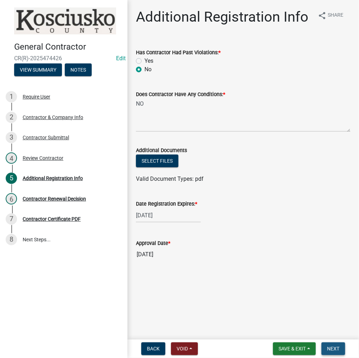
click at [328, 348] on span "Next" at bounding box center [333, 348] width 12 height 6
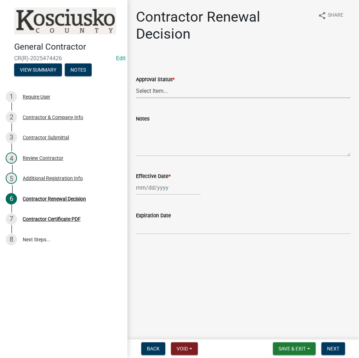
click at [193, 91] on select "Select Item... Approved Denied" at bounding box center [243, 91] width 215 height 15
click at [136, 84] on select "Select Item... Approved Denied" at bounding box center [243, 91] width 215 height 15
select select "30db8998-795d-4bbe-8e49-f1ade8865815"
click at [177, 192] on div at bounding box center [168, 187] width 65 height 15
select select "9"
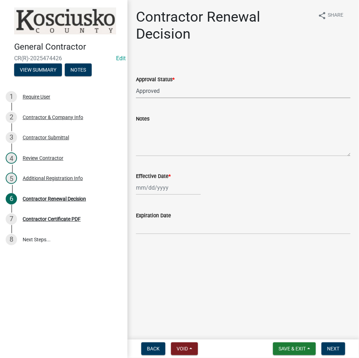
select select "2025"
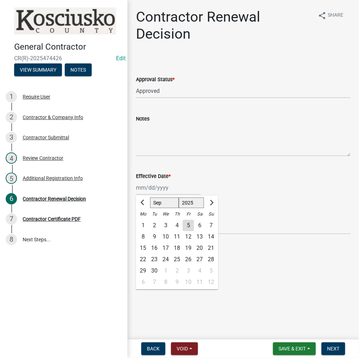
click at [188, 222] on div "5" at bounding box center [188, 224] width 11 height 11
type input "[DATE]"
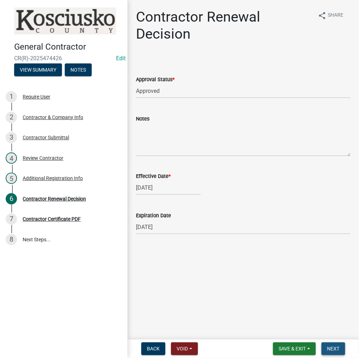
click at [331, 345] on span "Next" at bounding box center [333, 348] width 12 height 6
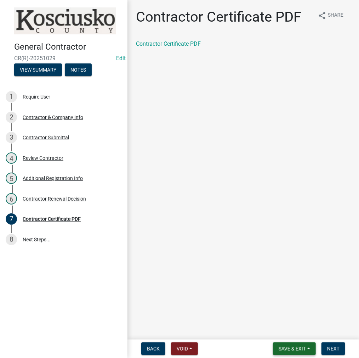
click at [292, 348] on span "Save & Exit" at bounding box center [292, 348] width 27 height 6
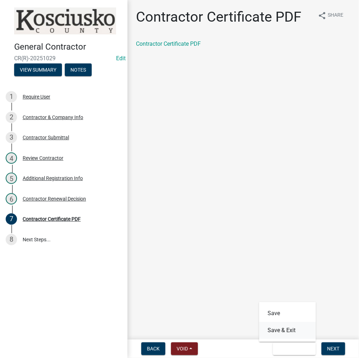
click at [287, 332] on button "Save & Exit" at bounding box center [287, 329] width 57 height 17
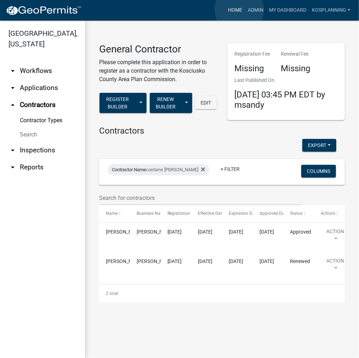
click at [239, 10] on link "Home" at bounding box center [235, 10] width 20 height 13
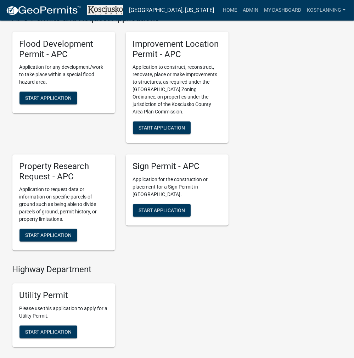
scroll to position [779, 0]
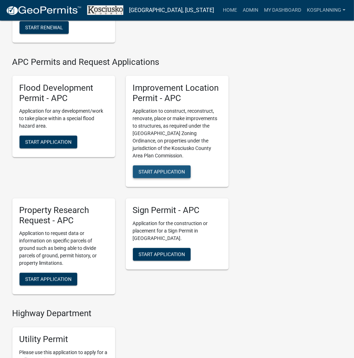
click at [166, 174] on span "Start Application" at bounding box center [161, 171] width 46 height 6
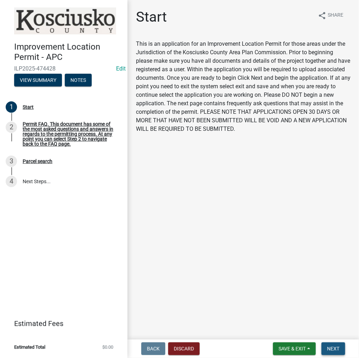
click at [331, 347] on span "Next" at bounding box center [333, 348] width 12 height 6
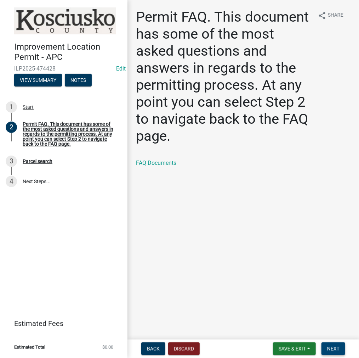
click at [335, 347] on span "Next" at bounding box center [333, 348] width 12 height 6
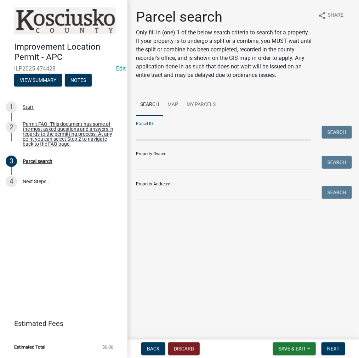
click at [188, 136] on input "Parcel ID:" at bounding box center [223, 133] width 175 height 15
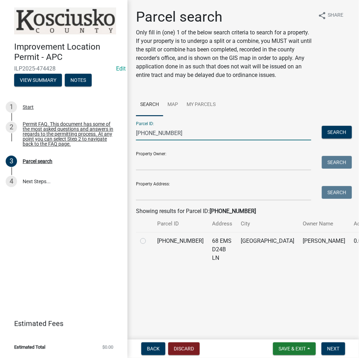
type input "[PHONE_NUMBER]"
click at [149, 236] on label at bounding box center [149, 236] width 0 height 0
click at [149, 241] on input "radio" at bounding box center [151, 238] width 5 height 5
radio input "true"
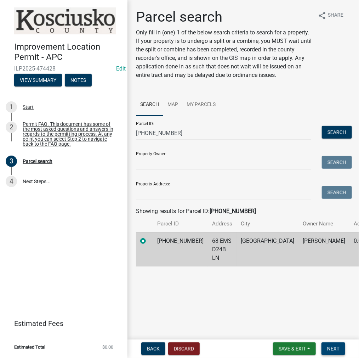
click at [328, 348] on span "Next" at bounding box center [333, 348] width 12 height 6
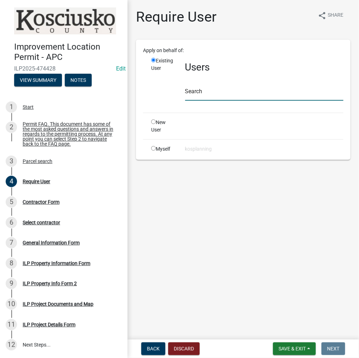
click at [214, 95] on input "text" at bounding box center [264, 93] width 158 height 15
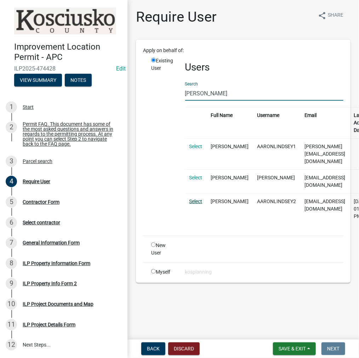
type input "[PERSON_NAME]"
click at [199, 198] on link "Select" at bounding box center [195, 201] width 13 height 6
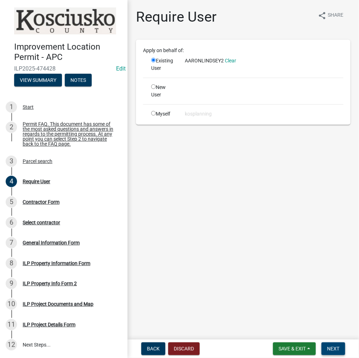
click at [338, 346] on span "Next" at bounding box center [333, 348] width 12 height 6
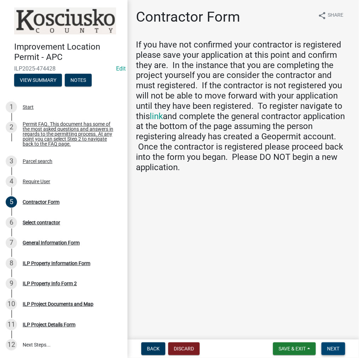
click at [330, 346] on span "Next" at bounding box center [333, 348] width 12 height 6
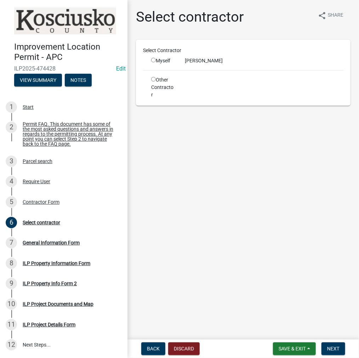
click at [153, 59] on input "radio" at bounding box center [153, 60] width 5 height 5
radio input "true"
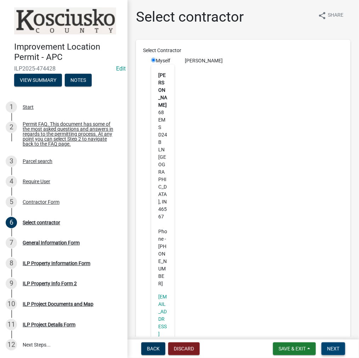
click at [332, 349] on span "Next" at bounding box center [333, 348] width 12 height 6
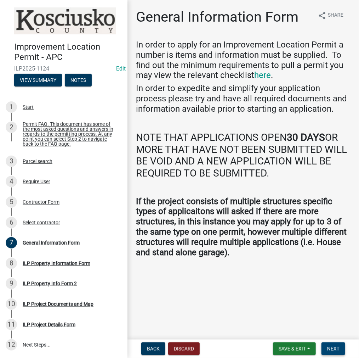
click at [329, 346] on span "Next" at bounding box center [333, 348] width 12 height 6
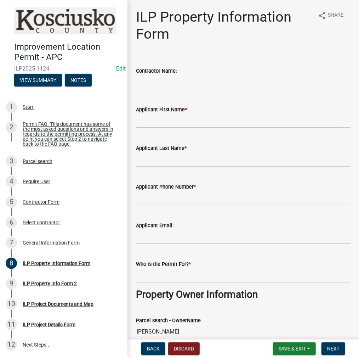
click at [201, 124] on input "Applicant First Name *" at bounding box center [243, 121] width 215 height 15
type input "[PERSON_NAME]"
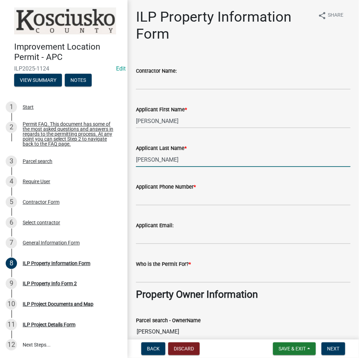
type input "[PERSON_NAME]"
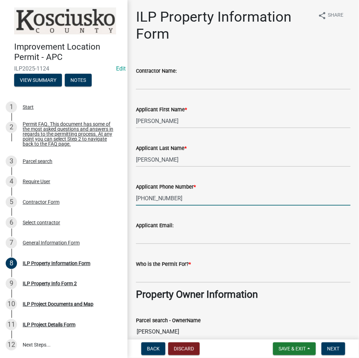
type input "[PHONE_NUMBER]"
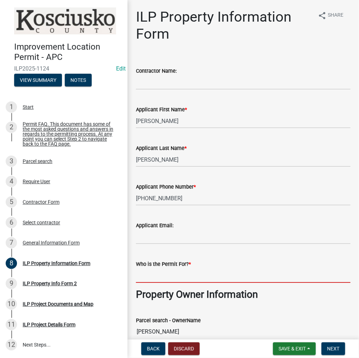
click at [196, 279] on input "Who is the Permit For? *" at bounding box center [243, 275] width 215 height 15
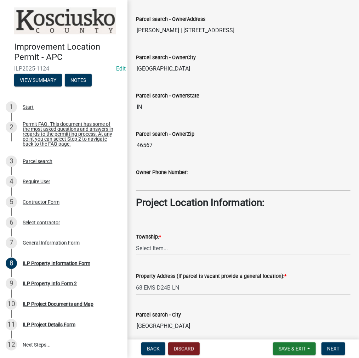
scroll to position [354, 0]
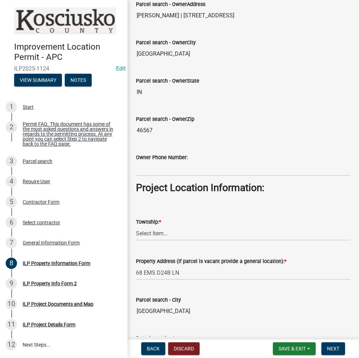
type input "[PERSON_NAME]"
click at [176, 234] on select "Select Item... [PERSON_NAME] - Elkhart Co Clay Etna [GEOGRAPHIC_DATA][PERSON_NA…" at bounding box center [243, 233] width 215 height 15
click at [136, 226] on select "Select Item... [PERSON_NAME] - Elkhart Co Clay Etna [GEOGRAPHIC_DATA][PERSON_NA…" at bounding box center [243, 233] width 215 height 15
select select "43c67e15-aa71-4662-a612-5084d59379d6"
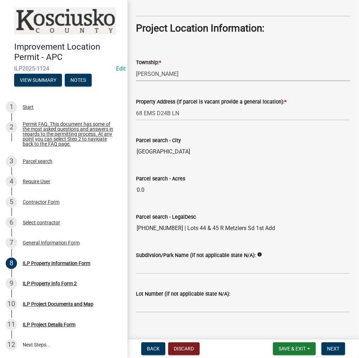
scroll to position [521, 0]
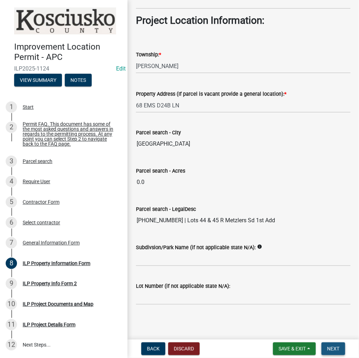
click at [328, 346] on span "Next" at bounding box center [333, 348] width 12 height 6
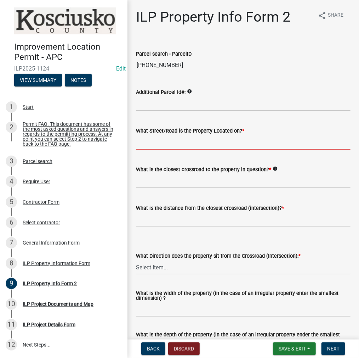
click at [160, 142] on input "What Street/Road is the Property Located on? *" at bounding box center [243, 142] width 215 height 15
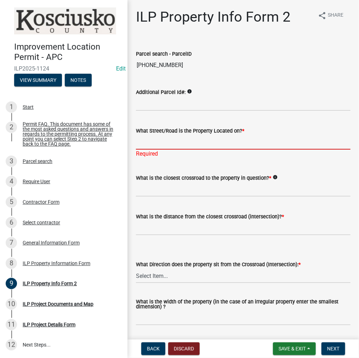
click at [172, 139] on input "What Street/Road is the Property Located on? *" at bounding box center [243, 142] width 215 height 15
type input "EMS D24B"
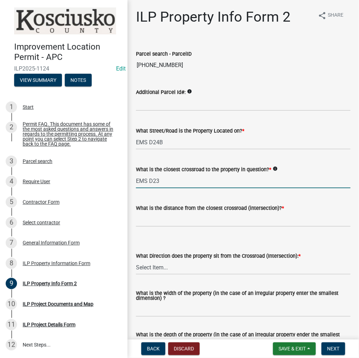
type input "EMS D23"
type input "150"
select select "30cad654-0079-4cbe-a349-097ae71a5774"
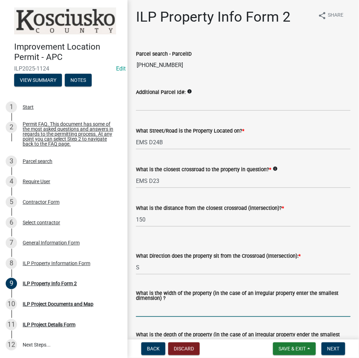
click at [181, 312] on input "What is the width of the property (in the case of an irregular property enter t…" at bounding box center [243, 309] width 215 height 15
type input "100"
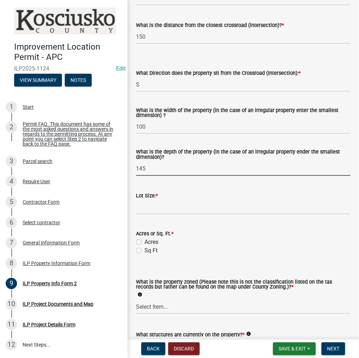
type input "145"
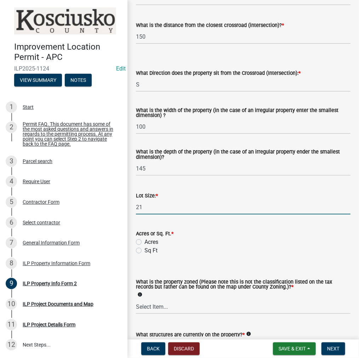
type input "2"
type input "15000"
click at [144, 252] on label "Sq Ft" at bounding box center [150, 250] width 13 height 8
click at [144, 251] on input "Sq Ft" at bounding box center [146, 248] width 5 height 5
radio input "true"
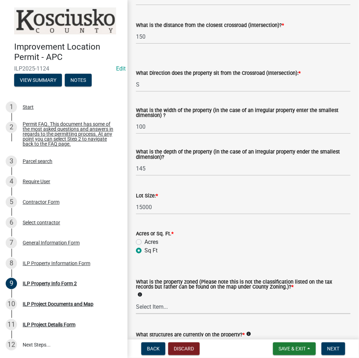
click at [175, 309] on select "Select Item... Agricultural Agricultural 2 Commercial Environmental Industrial …" at bounding box center [243, 306] width 215 height 15
click at [136, 299] on select "Select Item... Agricultural Agricultural 2 Commercial Environmental Industrial …" at bounding box center [243, 306] width 215 height 15
select select "1146270b-2111-4e23-bf7f-74ce85cf7041"
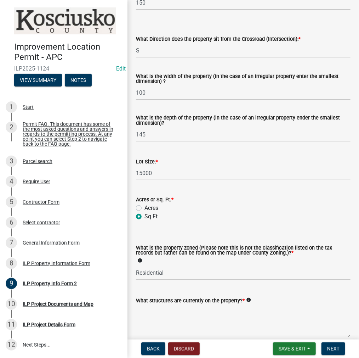
scroll to position [251, 0]
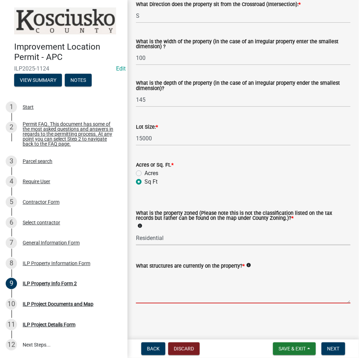
click at [149, 284] on textarea "What structures are currently on the property? *" at bounding box center [243, 286] width 215 height 33
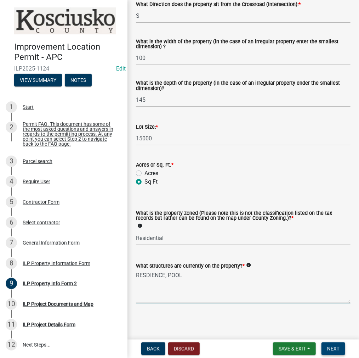
type textarea "RESDIENCE, POOL"
click at [330, 347] on span "Next" at bounding box center [333, 348] width 12 height 6
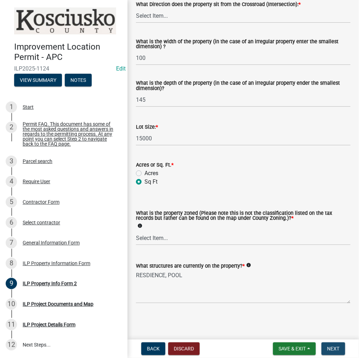
scroll to position [0, 0]
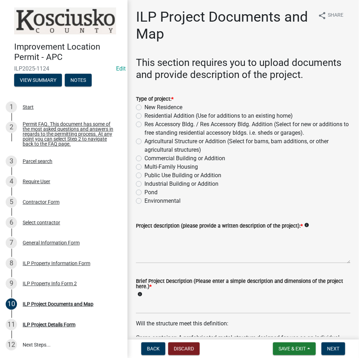
click at [144, 116] on label "Residential Addition (Use for additions to an existing home)" at bounding box center [218, 116] width 148 height 8
click at [144, 116] on input "Residential Addition (Use for additions to an existing home)" at bounding box center [146, 114] width 5 height 5
radio input "true"
click at [161, 250] on textarea "Project description (please provide a written description of the project): *" at bounding box center [243, 246] width 215 height 33
type textarea "ROOF OVER STAIRS"
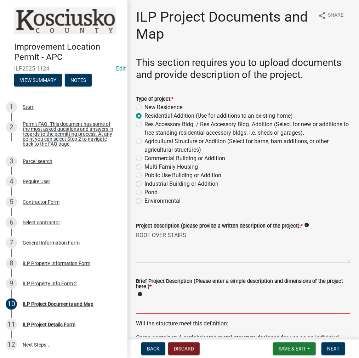
click at [143, 305] on input "Brief Project Description (Please enter a simple description and dimensions of …" at bounding box center [243, 306] width 215 height 15
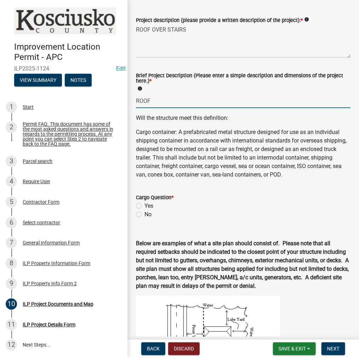
scroll to position [212, 0]
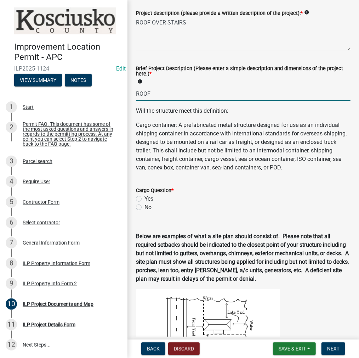
type input "ROOF"
click at [144, 211] on label "No" at bounding box center [147, 207] width 7 height 8
click at [144, 207] on input "No" at bounding box center [146, 205] width 5 height 5
radio input "true"
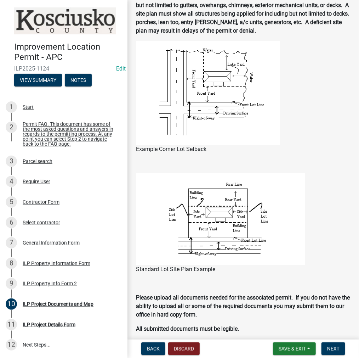
scroll to position [566, 0]
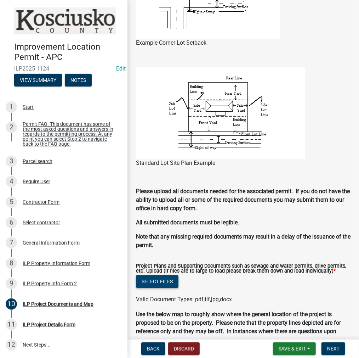
click at [161, 287] on button "Select files" at bounding box center [157, 281] width 42 height 13
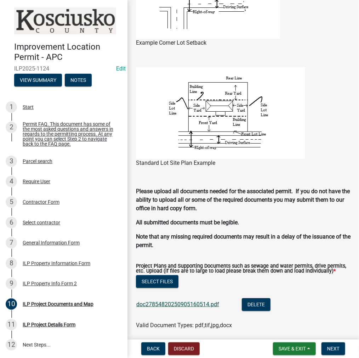
click at [160, 307] on link "doc27854820250905160514.pdf" at bounding box center [177, 304] width 83 height 7
click at [334, 351] on span "Next" at bounding box center [333, 348] width 12 height 6
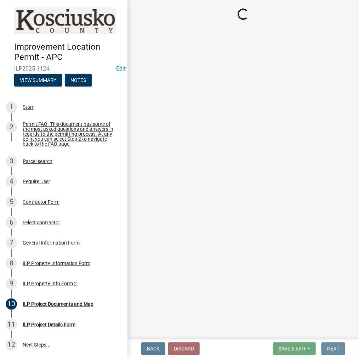
scroll to position [0, 0]
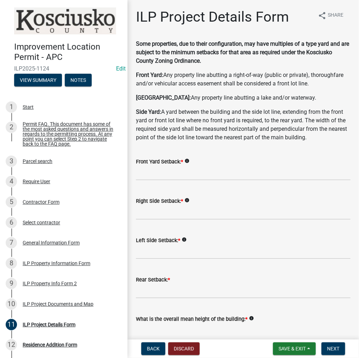
click at [216, 165] on div "Front Yard Setback: * info" at bounding box center [243, 161] width 215 height 8
click at [216, 172] on input "text" at bounding box center [243, 173] width 215 height 15
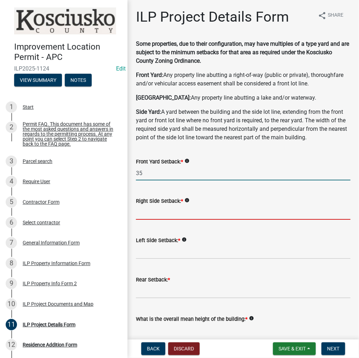
type input "35.0"
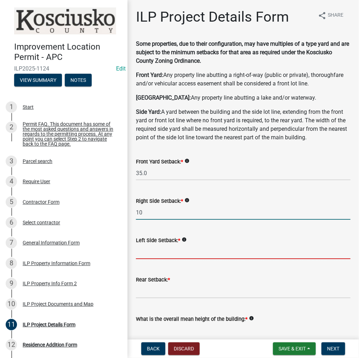
type input "10.0"
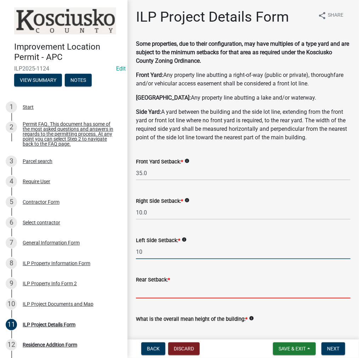
type input "10.0"
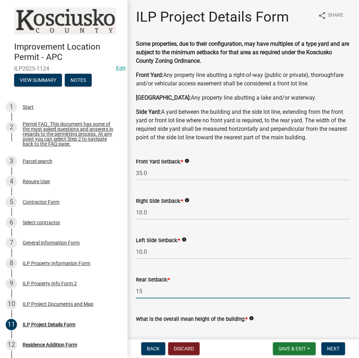
type input "15.0"
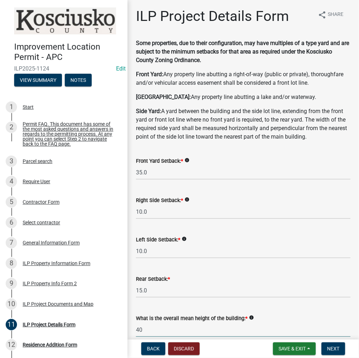
type input "40.0"
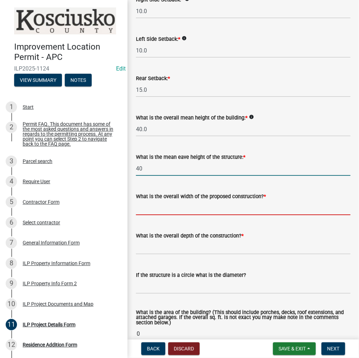
type input "40.0"
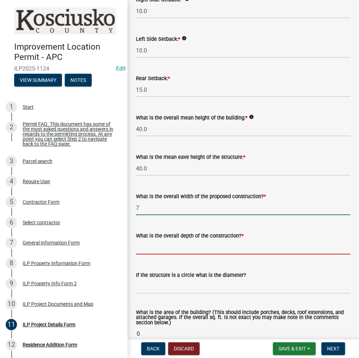
type input "7.00"
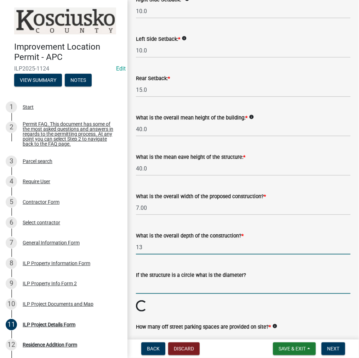
type input "13.00"
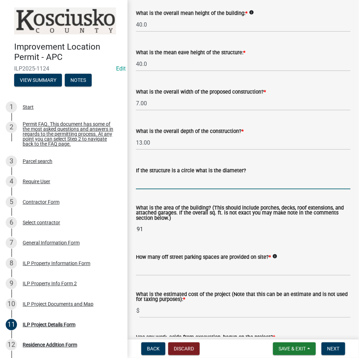
scroll to position [307, 0]
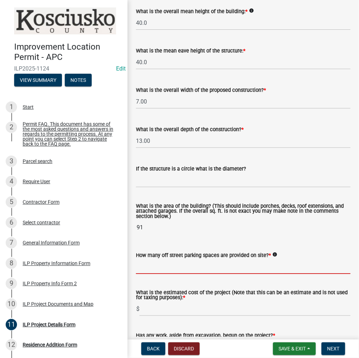
click at [176, 269] on input "text" at bounding box center [243, 266] width 215 height 15
type input "2"
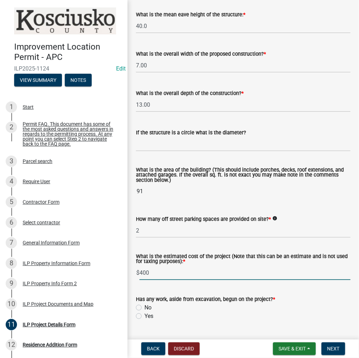
scroll to position [378, 0]
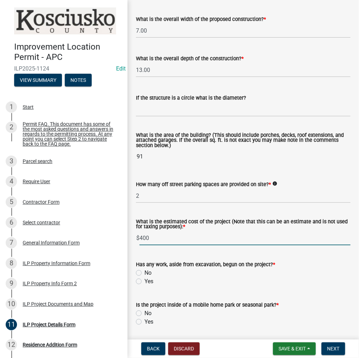
type input "400"
click at [144, 273] on label "No" at bounding box center [147, 272] width 7 height 8
click at [144, 273] on input "No" at bounding box center [146, 270] width 5 height 5
radio input "true"
click at [144, 314] on label "No" at bounding box center [147, 313] width 7 height 8
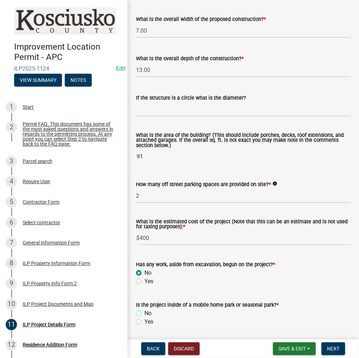
click at [144, 313] on input "No" at bounding box center [146, 311] width 5 height 5
radio input "true"
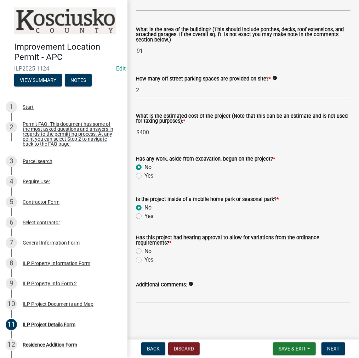
click at [144, 252] on label "No" at bounding box center [147, 251] width 7 height 8
click at [144, 251] on input "No" at bounding box center [146, 249] width 5 height 5
radio input "true"
click at [330, 345] on span "Next" at bounding box center [333, 348] width 12 height 6
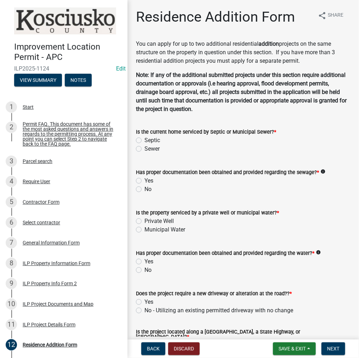
click at [144, 141] on label "Septic" at bounding box center [152, 140] width 16 height 8
click at [144, 141] on input "Septic" at bounding box center [146, 138] width 5 height 5
radio input "true"
click at [144, 179] on label "Yes" at bounding box center [148, 180] width 9 height 8
click at [144, 179] on input "Yes" at bounding box center [146, 178] width 5 height 5
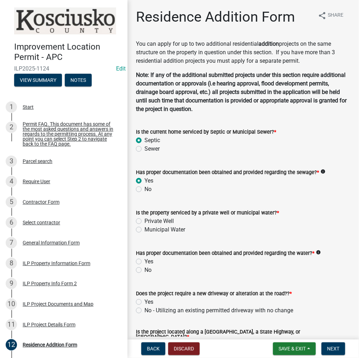
radio input "true"
click at [144, 221] on label "Private Well" at bounding box center [158, 221] width 29 height 8
click at [144, 221] on input "Private Well" at bounding box center [146, 219] width 5 height 5
radio input "true"
click at [144, 260] on label "Yes" at bounding box center [148, 261] width 9 height 8
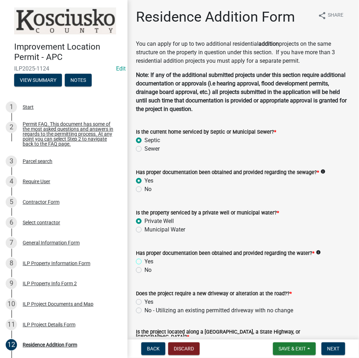
click at [144, 260] on input "Yes" at bounding box center [146, 259] width 5 height 5
radio input "true"
click at [144, 310] on label "No - Utilizing an existing permitted driveway with no change" at bounding box center [218, 310] width 149 height 8
click at [144, 310] on input "No - Utilizing an existing permitted driveway with no change" at bounding box center [146, 308] width 5 height 5
radio input "true"
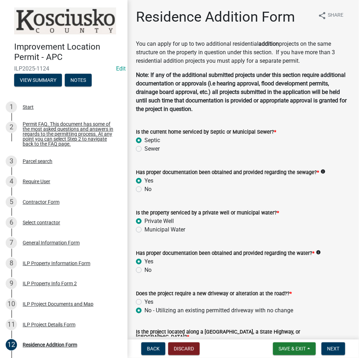
scroll to position [106, 0]
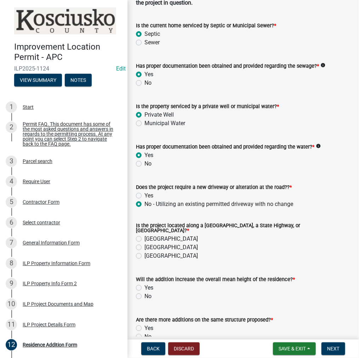
click at [144, 235] on label "[GEOGRAPHIC_DATA]" at bounding box center [170, 238] width 53 height 8
click at [144, 235] on input "[GEOGRAPHIC_DATA]" at bounding box center [146, 236] width 5 height 5
radio input "true"
click at [144, 292] on label "No" at bounding box center [147, 296] width 7 height 8
click at [144, 292] on input "No" at bounding box center [146, 294] width 5 height 5
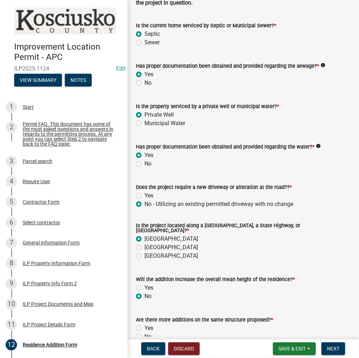
radio input "true"
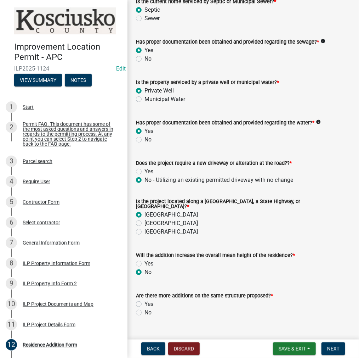
scroll to position [142, 0]
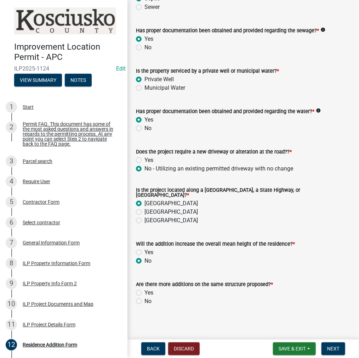
click at [144, 297] on label "No" at bounding box center [147, 301] width 7 height 8
click at [144, 297] on input "No" at bounding box center [146, 299] width 5 height 5
radio input "true"
click at [339, 347] on span "Next" at bounding box center [333, 348] width 12 height 6
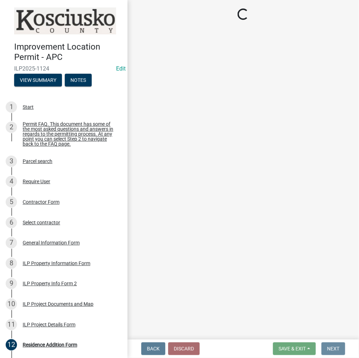
scroll to position [0, 0]
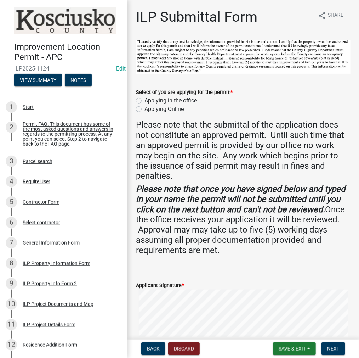
click at [144, 100] on label "Applying in the office" at bounding box center [170, 100] width 52 height 8
click at [144, 100] on input "Applying in the office" at bounding box center [146, 98] width 5 height 5
radio input "true"
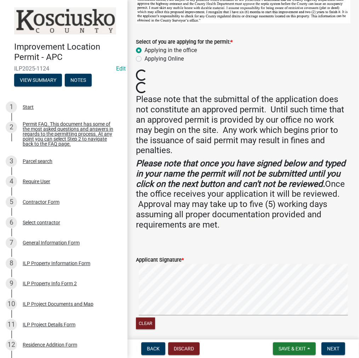
scroll to position [106, 0]
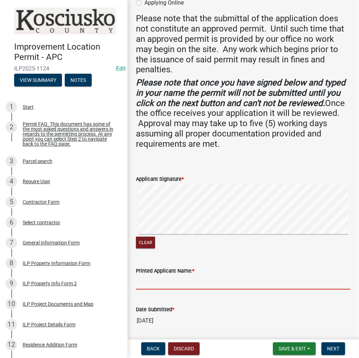
click at [224, 278] on input "Printed Applicant Name: *" at bounding box center [243, 282] width 215 height 15
type input "[PERSON_NAME]"
click at [338, 343] on button "Next" at bounding box center [333, 348] width 24 height 13
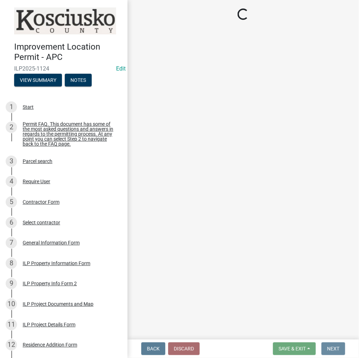
scroll to position [0, 0]
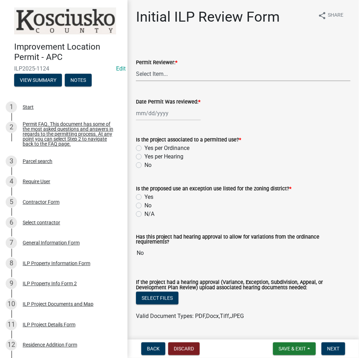
click at [157, 77] on select "Select Item... MMS LT AT CS [PERSON_NAME]" at bounding box center [243, 74] width 215 height 15
click at [136, 67] on select "Select Item... MMS LT AT CS [PERSON_NAME]" at bounding box center [243, 74] width 215 height 15
select select "d95389f4-ab5a-4603-9826-29cf73316391"
click at [160, 116] on div at bounding box center [168, 113] width 65 height 15
select select "9"
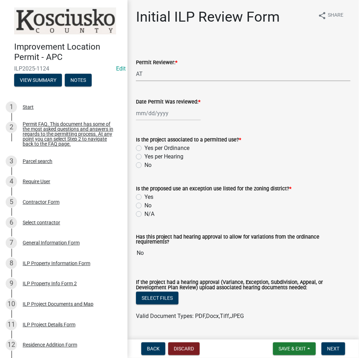
select select "2025"
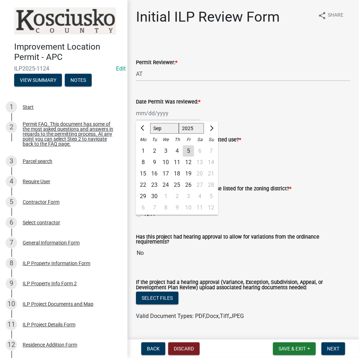
click at [187, 149] on div "5" at bounding box center [188, 150] width 11 height 11
type input "[DATE]"
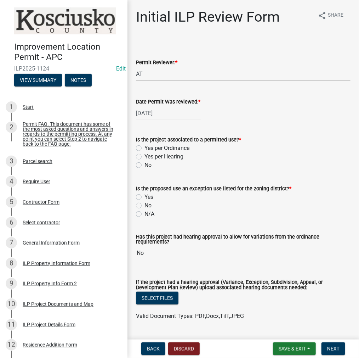
click at [144, 148] on label "Yes per Ordinance" at bounding box center [166, 148] width 45 height 8
click at [144, 148] on input "Yes per Ordinance" at bounding box center [146, 146] width 5 height 5
radio input "true"
click at [144, 214] on label "N/A" at bounding box center [149, 214] width 10 height 8
click at [144, 214] on input "N/A" at bounding box center [146, 212] width 5 height 5
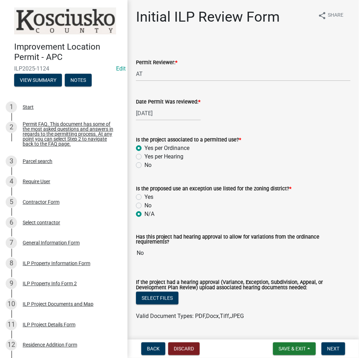
radio input "true"
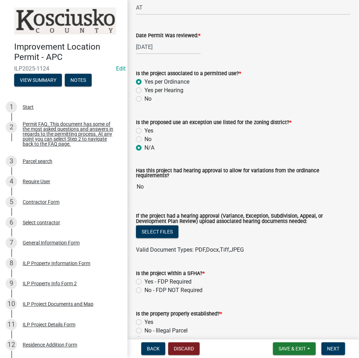
scroll to position [71, 0]
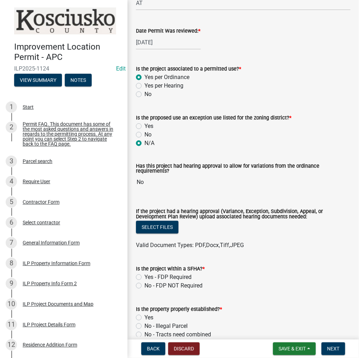
click at [144, 285] on label "No - FDP NOT Required" at bounding box center [173, 285] width 58 height 8
click at [144, 285] on input "No - FDP NOT Required" at bounding box center [146, 283] width 5 height 5
radio input "true"
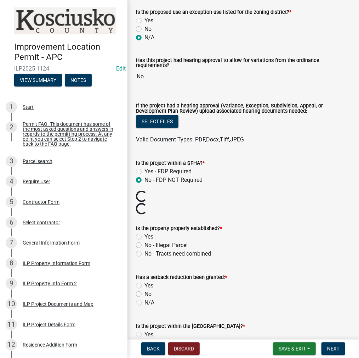
scroll to position [177, 0]
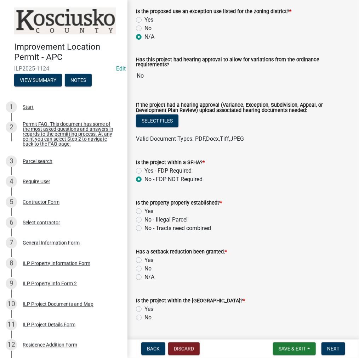
click at [144, 211] on label "Yes" at bounding box center [148, 211] width 9 height 8
click at [144, 211] on input "Yes" at bounding box center [146, 209] width 5 height 5
radio input "true"
click at [144, 267] on label "No" at bounding box center [147, 268] width 7 height 8
click at [144, 267] on input "No" at bounding box center [146, 266] width 5 height 5
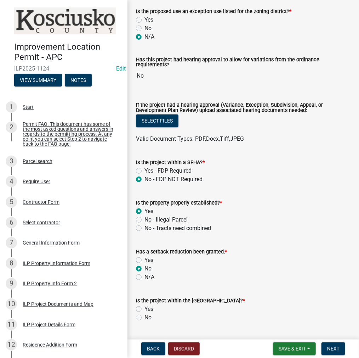
radio input "true"
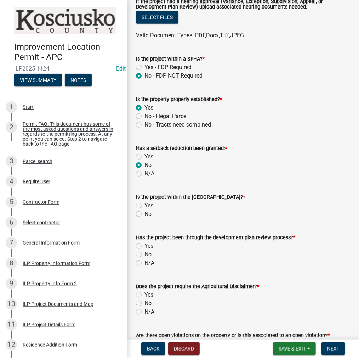
scroll to position [283, 0]
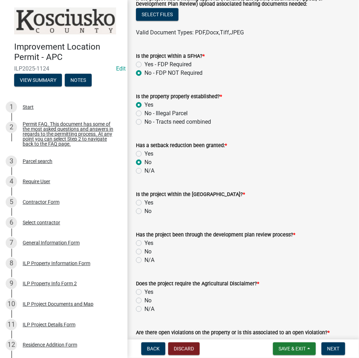
click at [144, 212] on label "No" at bounding box center [147, 211] width 7 height 8
click at [144, 211] on input "No" at bounding box center [146, 209] width 5 height 5
radio input "true"
click at [144, 257] on label "N/A" at bounding box center [149, 260] width 10 height 8
click at [144, 257] on input "N/A" at bounding box center [146, 258] width 5 height 5
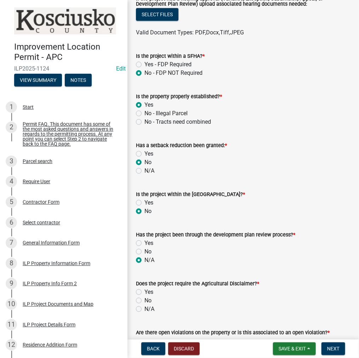
radio input "true"
click at [144, 301] on label "No" at bounding box center [147, 300] width 7 height 8
click at [144, 301] on input "No" at bounding box center [146, 298] width 5 height 5
radio input "true"
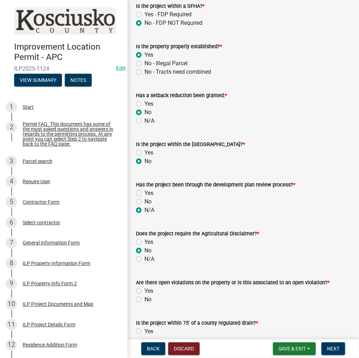
scroll to position [389, 0]
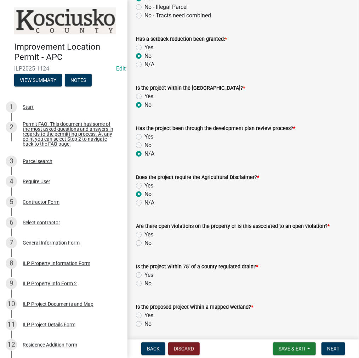
click at [144, 244] on label "No" at bounding box center [147, 243] width 7 height 8
click at [144, 243] on input "No" at bounding box center [146, 241] width 5 height 5
radio input "true"
click at [144, 284] on label "No" at bounding box center [147, 283] width 7 height 8
click at [144, 284] on input "No" at bounding box center [146, 281] width 5 height 5
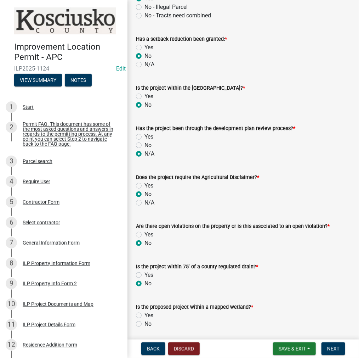
radio input "true"
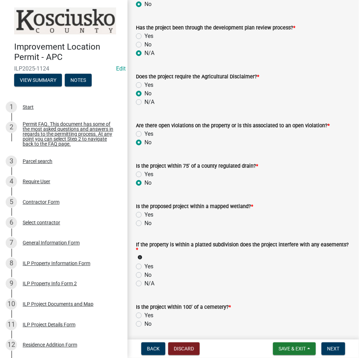
scroll to position [496, 0]
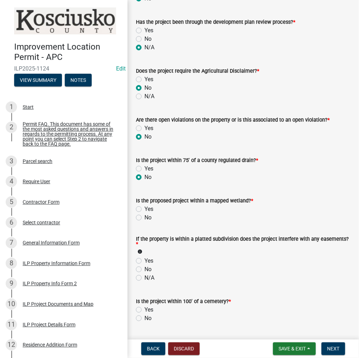
click at [144, 217] on label "No" at bounding box center [147, 217] width 7 height 8
click at [144, 217] on input "No" at bounding box center [146, 215] width 5 height 5
radio input "true"
click at [144, 276] on label "N/A" at bounding box center [149, 277] width 10 height 8
click at [144, 276] on input "N/A" at bounding box center [146, 275] width 5 height 5
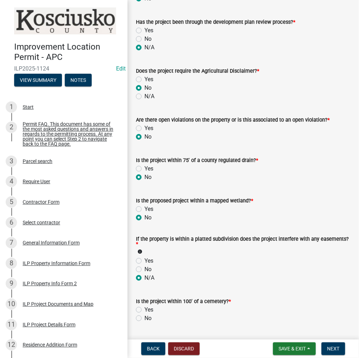
radio input "true"
click at [144, 316] on label "No" at bounding box center [147, 318] width 7 height 8
click at [144, 316] on input "No" at bounding box center [146, 316] width 5 height 5
radio input "true"
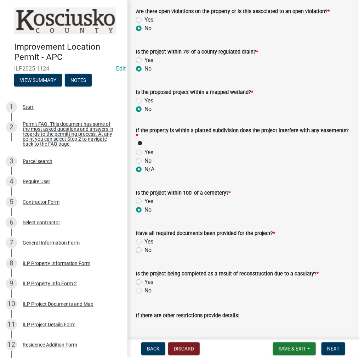
scroll to position [637, 0]
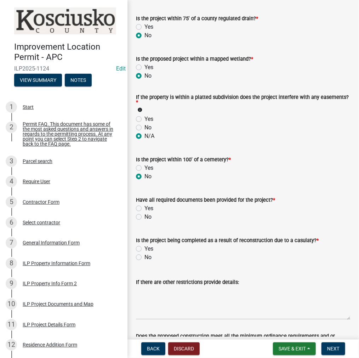
click at [144, 208] on label "Yes" at bounding box center [148, 208] width 9 height 8
click at [144, 208] on input "Yes" at bounding box center [146, 206] width 5 height 5
radio input "true"
click at [144, 257] on label "No" at bounding box center [147, 257] width 7 height 8
click at [144, 257] on input "No" at bounding box center [146, 255] width 5 height 5
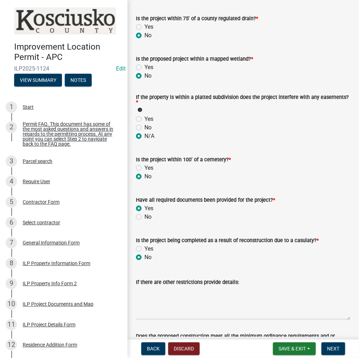
radio input "true"
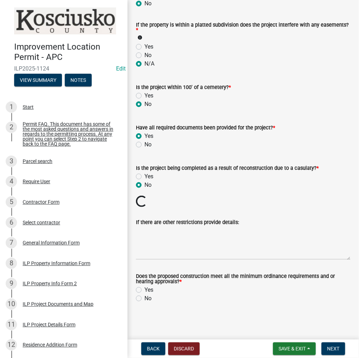
scroll to position [697, 0]
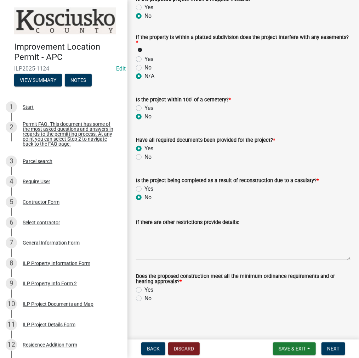
click at [144, 290] on label "Yes" at bounding box center [148, 289] width 9 height 8
click at [144, 290] on input "Yes" at bounding box center [146, 287] width 5 height 5
radio input "true"
click at [333, 347] on span "Next" at bounding box center [333, 348] width 12 height 6
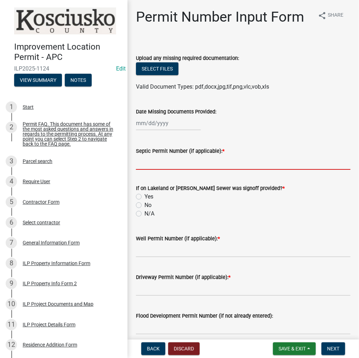
click at [167, 162] on input "Septic Permit Number (if applicable): *" at bounding box center [243, 162] width 215 height 15
type input "N/A"
click at [144, 215] on label "N/A" at bounding box center [149, 213] width 10 height 8
click at [144, 214] on input "N/A" at bounding box center [146, 211] width 5 height 5
radio input "true"
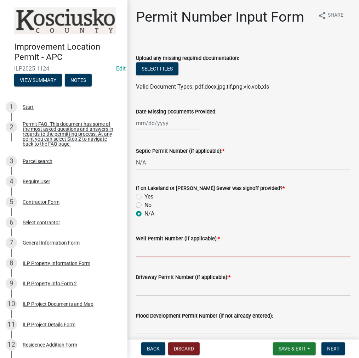
click at [157, 253] on input "Well Permit Number (if applicable): *" at bounding box center [243, 249] width 215 height 15
type input "N/A"
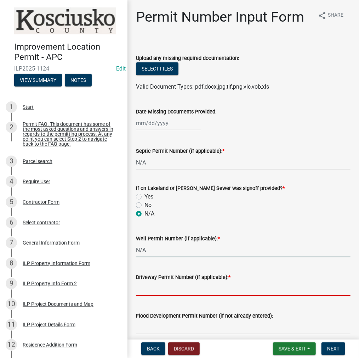
click at [168, 292] on input "Driveway Permit Number (if applicable): *" at bounding box center [243, 288] width 215 height 15
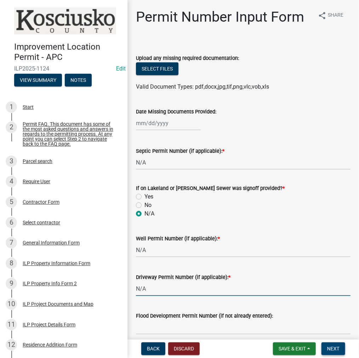
type input "N/A"
click at [334, 348] on span "Next" at bounding box center [333, 348] width 12 height 6
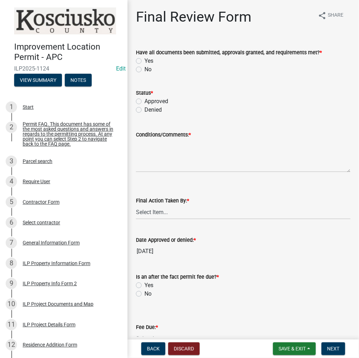
click at [138, 64] on div "Yes" at bounding box center [243, 61] width 215 height 8
click at [144, 61] on label "Yes" at bounding box center [148, 61] width 9 height 8
click at [144, 61] on input "Yes" at bounding box center [146, 59] width 5 height 5
radio input "true"
click at [144, 102] on label "Approved" at bounding box center [156, 101] width 24 height 8
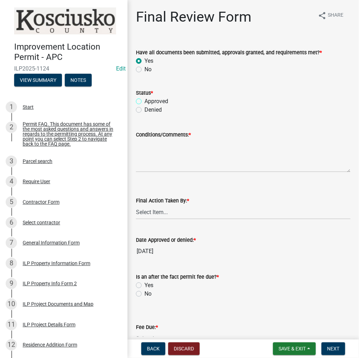
click at [144, 102] on input "Approved" at bounding box center [146, 99] width 5 height 5
radio input "true"
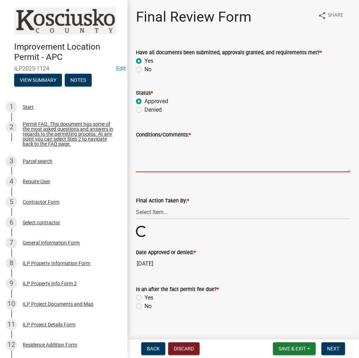
click at [166, 155] on textarea "Conditions/Comments: *" at bounding box center [243, 155] width 215 height 33
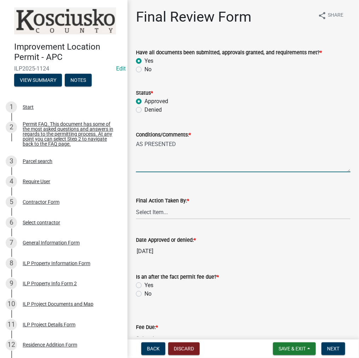
type textarea "AS PRESENTED"
click at [166, 212] on select "Select Item... MMS LT AT CS [PERSON_NAME]" at bounding box center [243, 212] width 215 height 15
click at [136, 205] on select "Select Item... MMS LT AT CS [PERSON_NAME]" at bounding box center [243, 212] width 215 height 15
select select "d95389f4-ab5a-4603-9826-29cf73316391"
click at [144, 292] on label "No" at bounding box center [147, 293] width 7 height 8
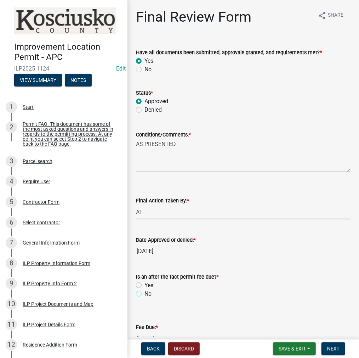
click at [144, 292] on input "No" at bounding box center [146, 291] width 5 height 5
radio input "true"
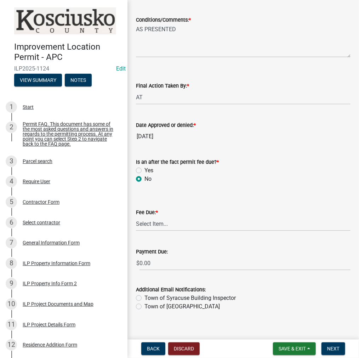
scroll to position [122, 0]
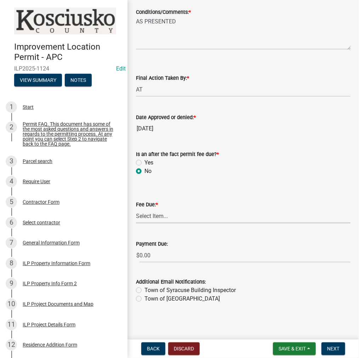
click at [146, 216] on select "Select Item... N/A $10.00 $25.00 $125.00 $250 $500 $500 + $10.00 for every 10 s…" at bounding box center [243, 215] width 215 height 15
click at [136, 223] on select "Select Item... N/A $10.00 $25.00 $125.00 $250 $500 $500 + $10.00 for every 10 s…" at bounding box center [243, 215] width 215 height 15
select select "6f482d1d-eb35-47e6-92b0-143404755581"
click at [338, 345] on span "Next" at bounding box center [333, 348] width 12 height 6
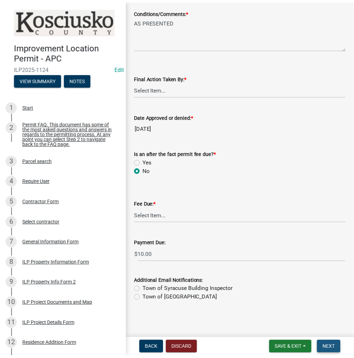
scroll to position [0, 0]
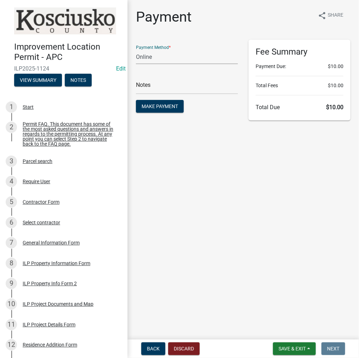
click at [169, 58] on select "Credit Card POS Check Cash Online" at bounding box center [187, 57] width 102 height 15
select select "2: 1"
click at [136, 50] on select "Credit Card POS Check Cash Online" at bounding box center [187, 57] width 102 height 15
click at [163, 104] on span "Make Payment" at bounding box center [160, 106] width 36 height 6
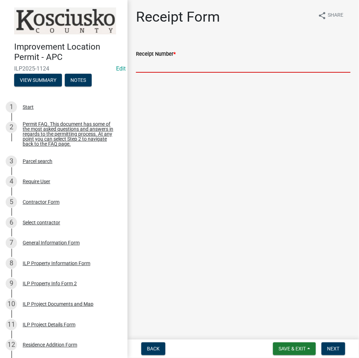
click at [152, 64] on input "Receipt Number *" at bounding box center [243, 65] width 215 height 15
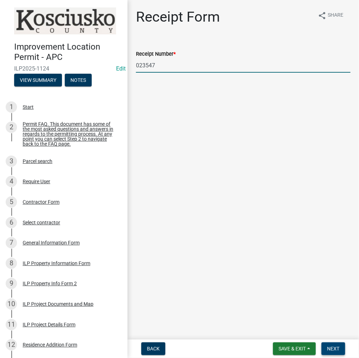
type input "023547"
click at [336, 347] on span "Next" at bounding box center [333, 348] width 12 height 6
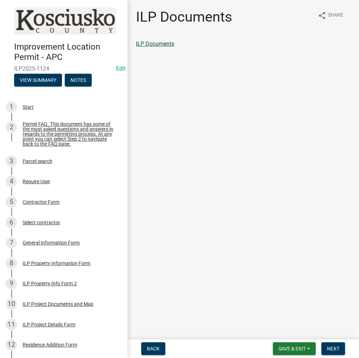
click at [154, 45] on link "ILP Documents" at bounding box center [155, 43] width 38 height 7
click at [333, 349] on span "Next" at bounding box center [333, 348] width 12 height 6
